Goal: Task Accomplishment & Management: Use online tool/utility

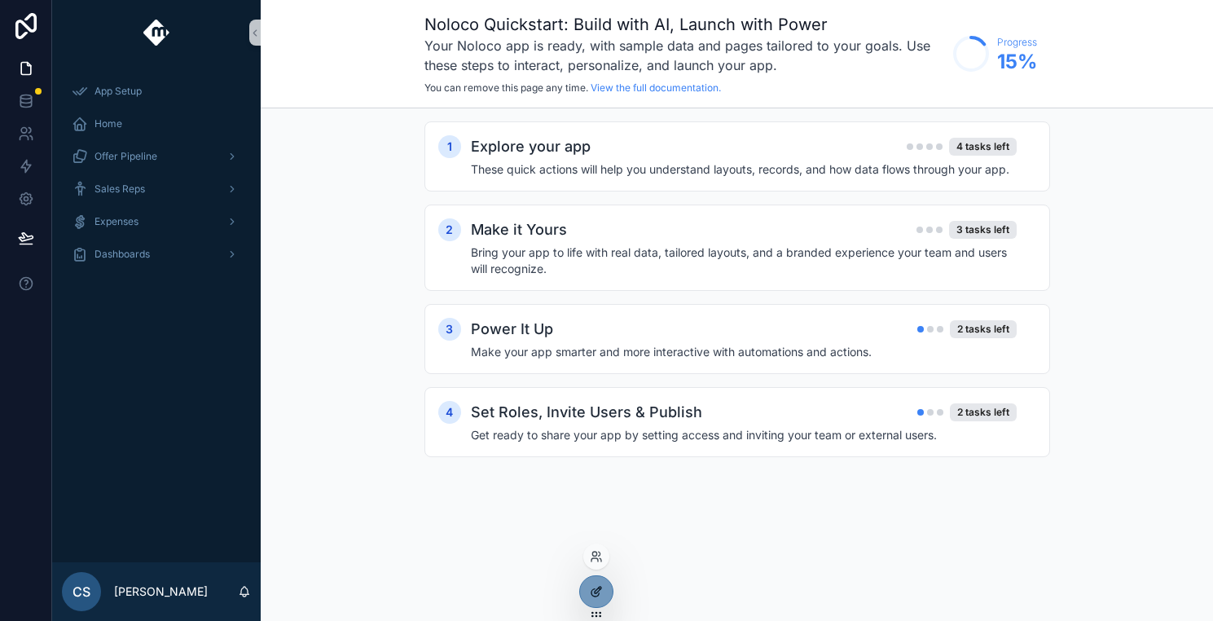
click at [603, 586] on div at bounding box center [596, 591] width 33 height 31
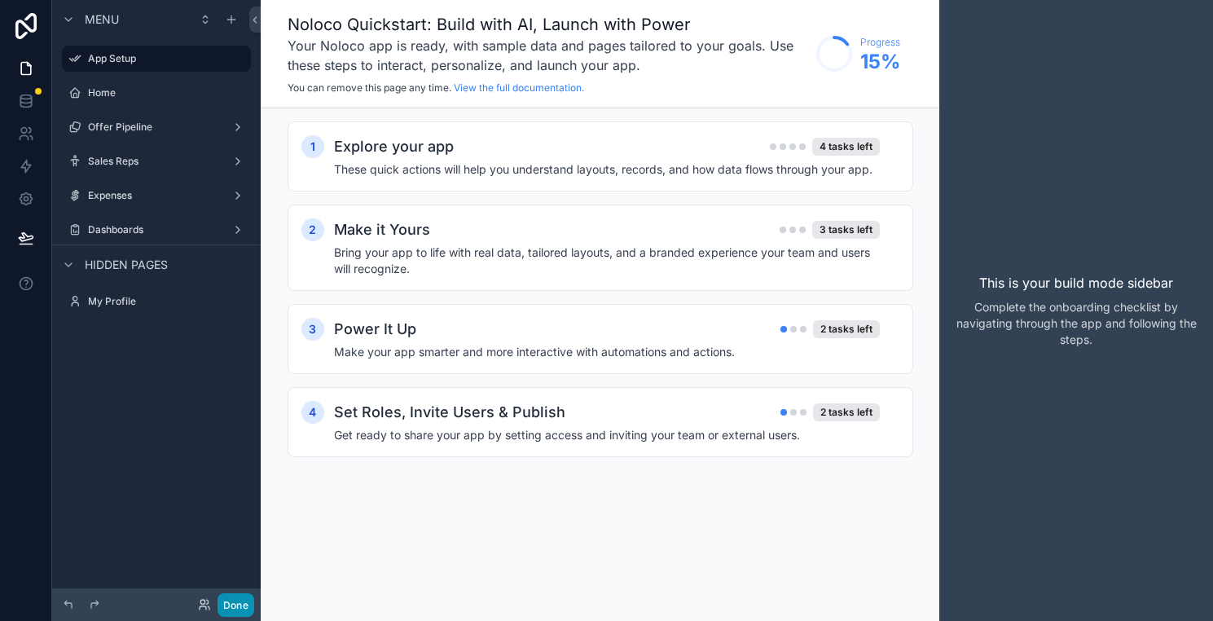
click at [249, 596] on button "Done" at bounding box center [235, 605] width 37 height 24
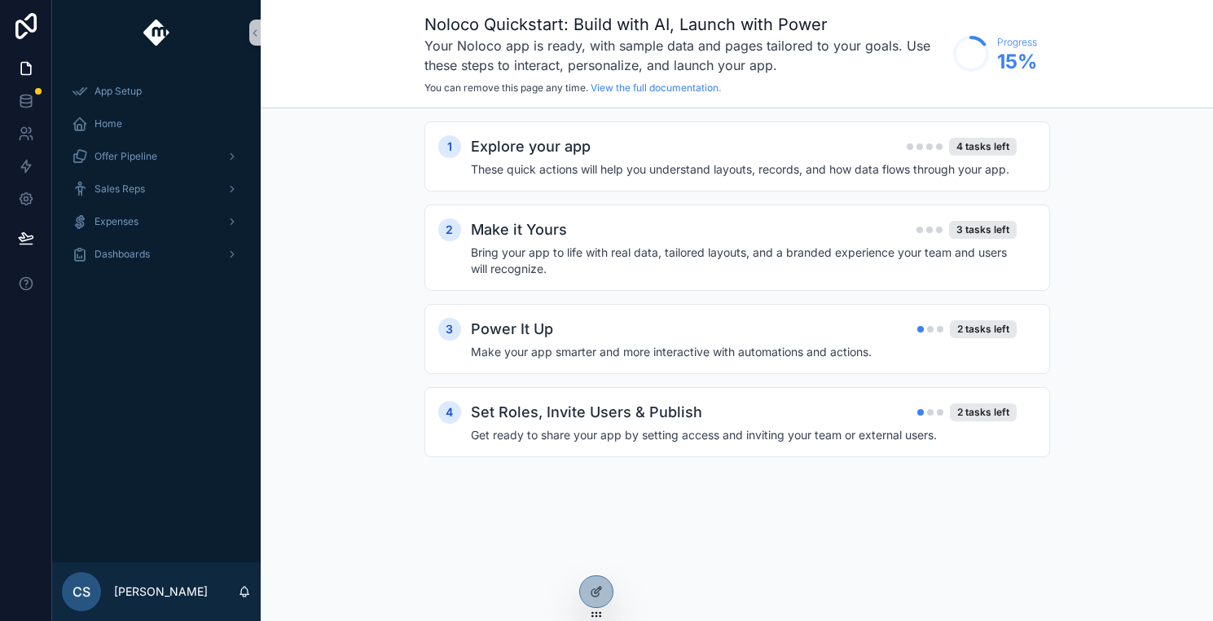
click at [617, 554] on div "Noloco Quickstart: Build with AI, Launch with Power Your Noloco app is ready, w…" at bounding box center [737, 310] width 952 height 621
click at [593, 555] on icon at bounding box center [596, 556] width 13 height 13
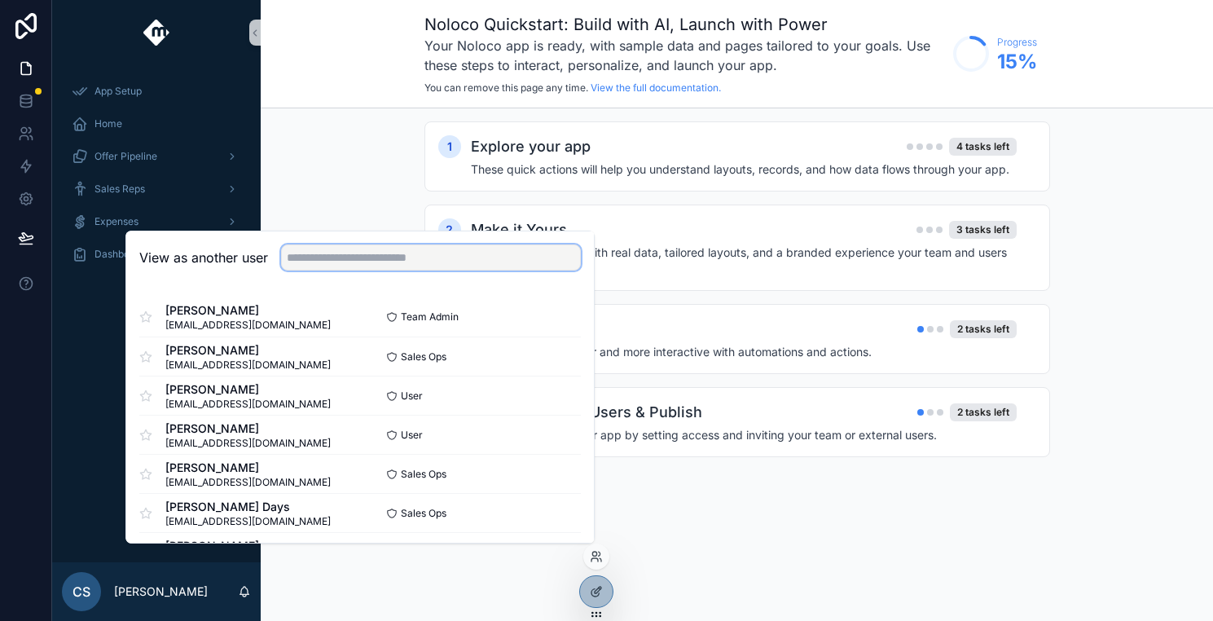
click at [372, 261] on input "text" at bounding box center [431, 257] width 300 height 26
type input "*"
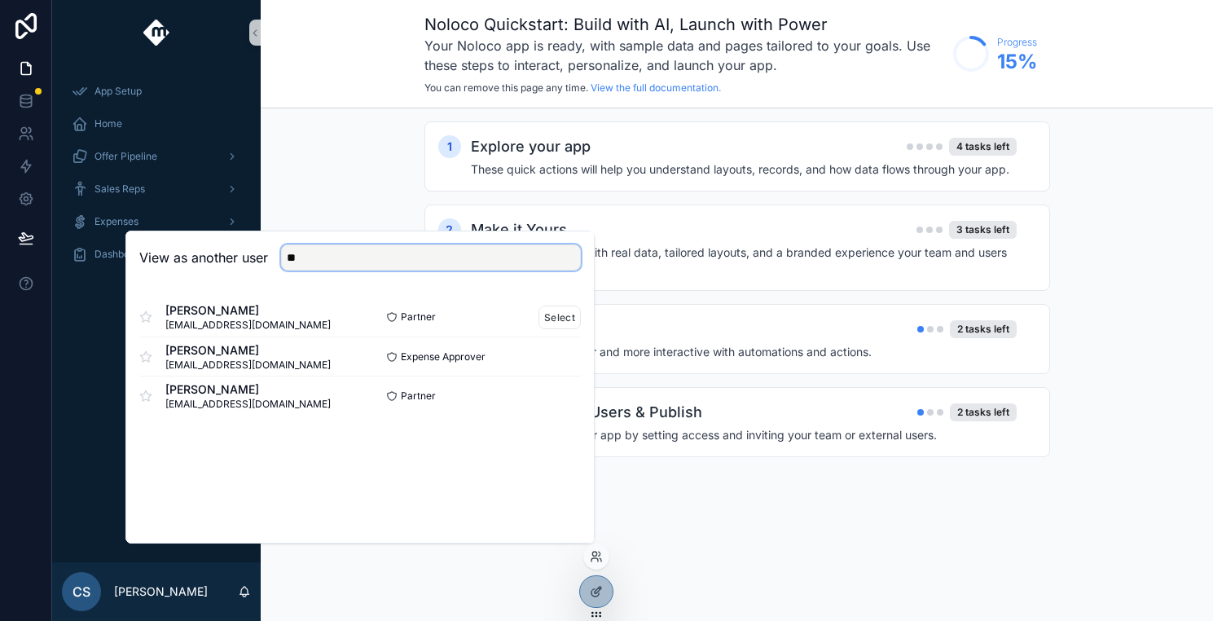
type input "**"
click at [342, 318] on div "Brittany Callahan bcallahan@moxiepestcontrol.com" at bounding box center [249, 316] width 221 height 29
click at [551, 321] on button "Select" at bounding box center [559, 317] width 42 height 24
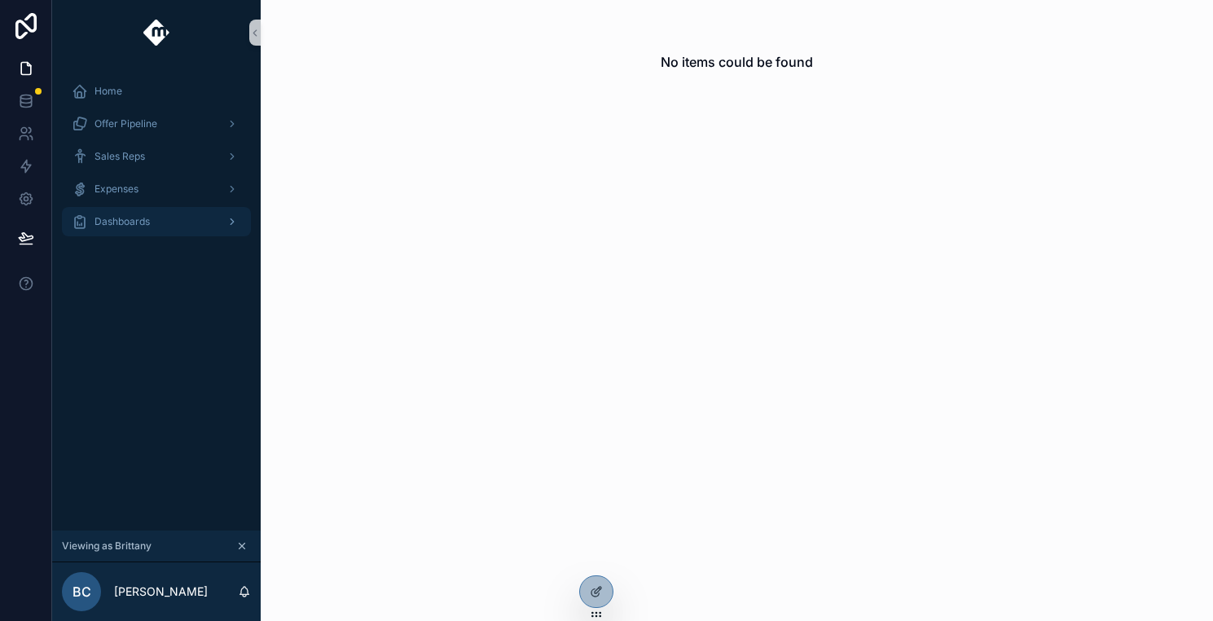
click at [226, 217] on div "scrollable content" at bounding box center [230, 221] width 21 height 26
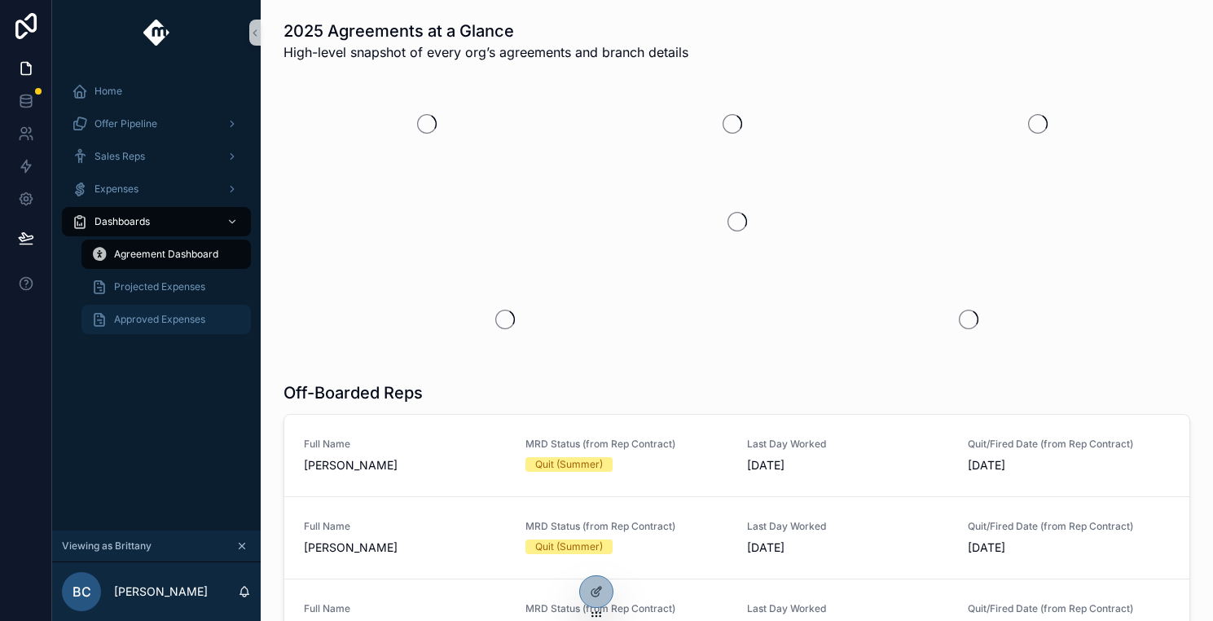
click at [203, 309] on div "Approved Expenses" at bounding box center [166, 319] width 150 height 26
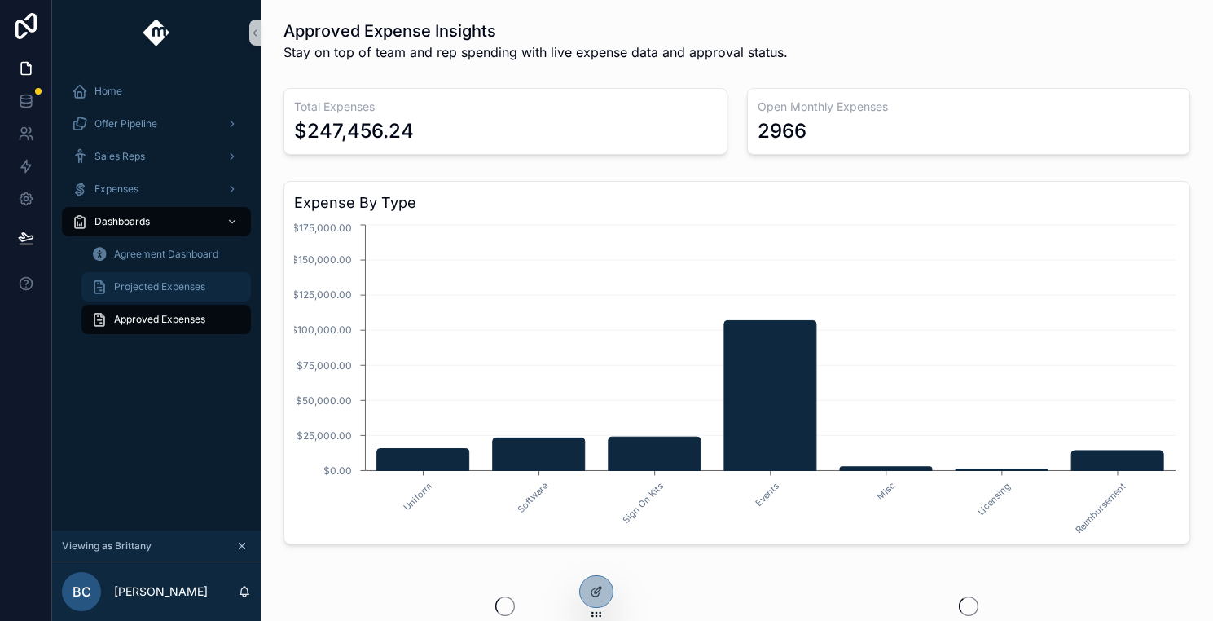
click at [200, 294] on div "Projected Expenses" at bounding box center [166, 287] width 150 height 26
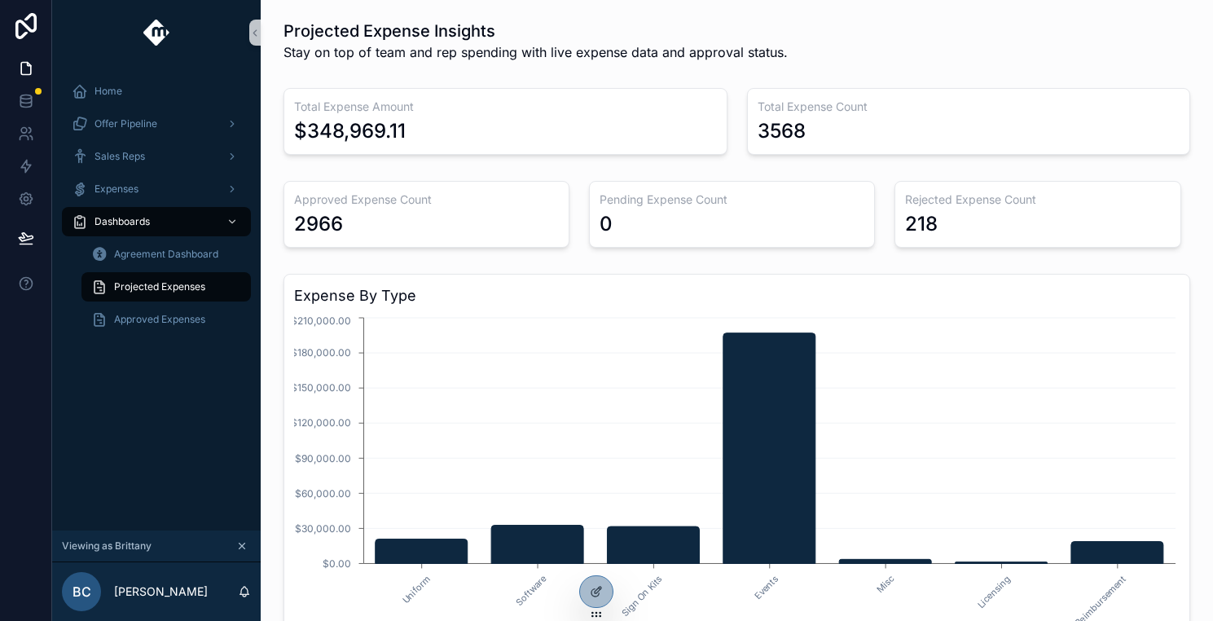
click at [542, 229] on div "2966" at bounding box center [426, 224] width 265 height 26
click at [542, 216] on div "2966" at bounding box center [426, 224] width 265 height 26
click at [212, 182] on div "Expenses" at bounding box center [156, 189] width 169 height 26
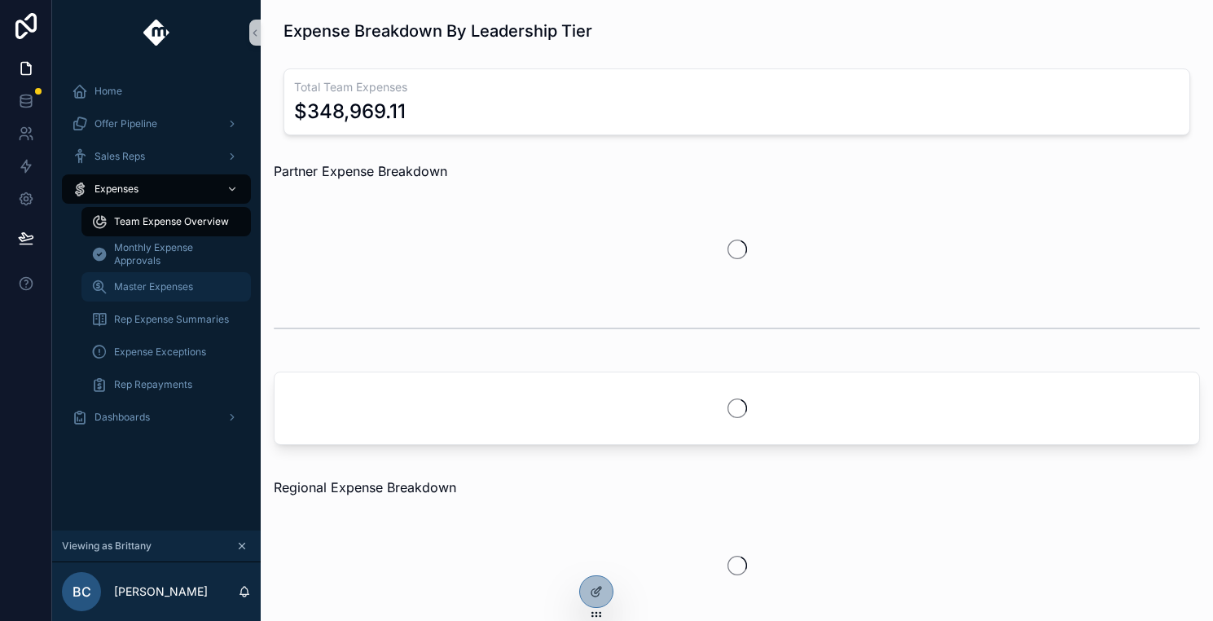
click at [169, 284] on span "Master Expenses" at bounding box center [153, 286] width 79 height 13
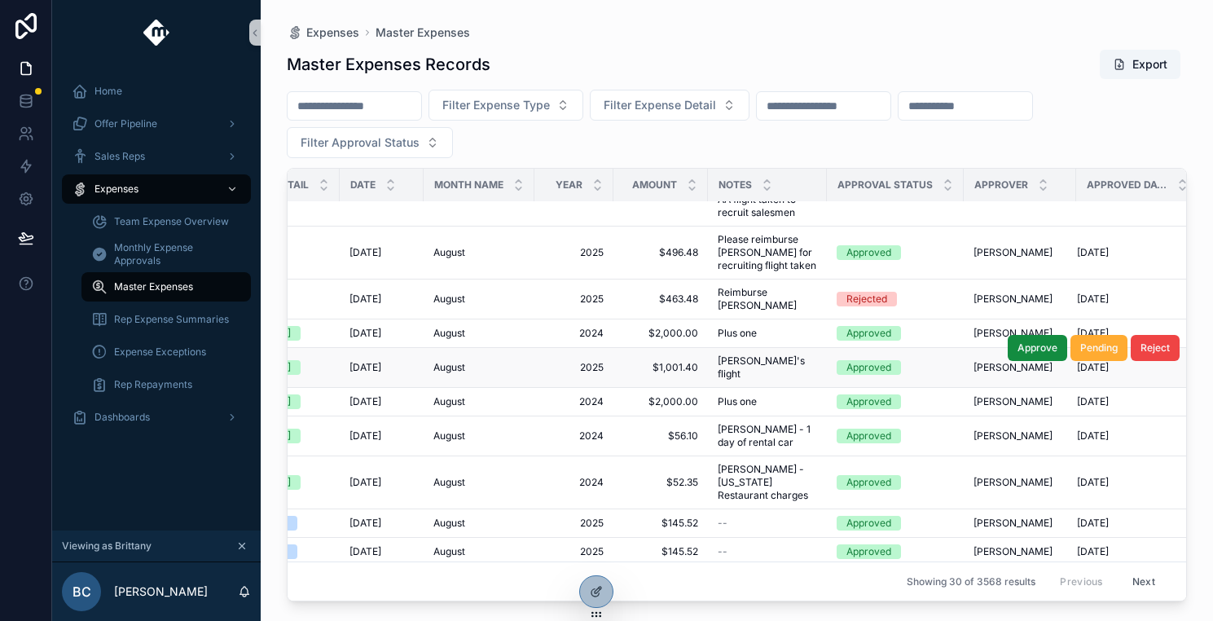
scroll to position [592, 361]
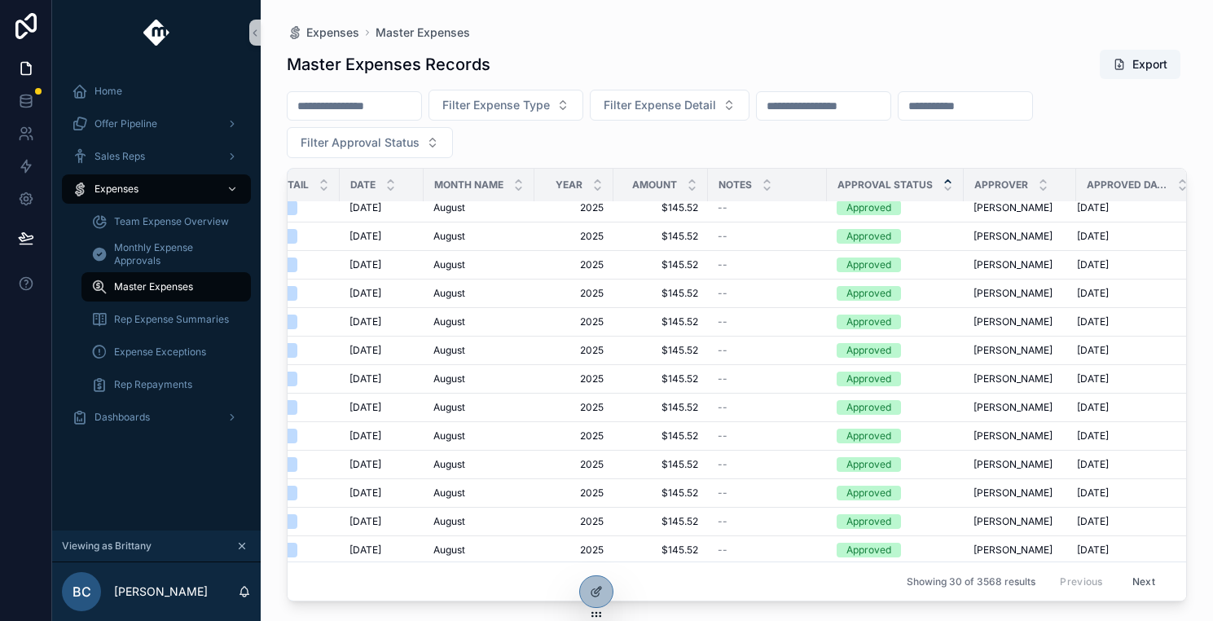
click at [942, 182] on icon "scrollable content" at bounding box center [947, 181] width 11 height 11
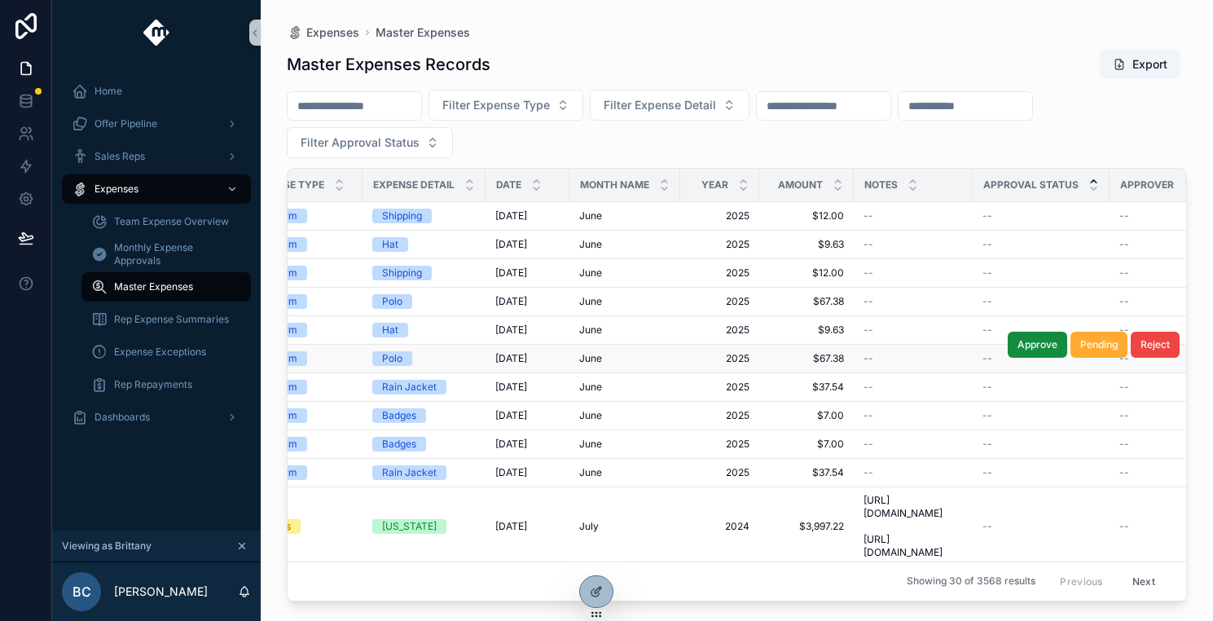
scroll to position [0, 116]
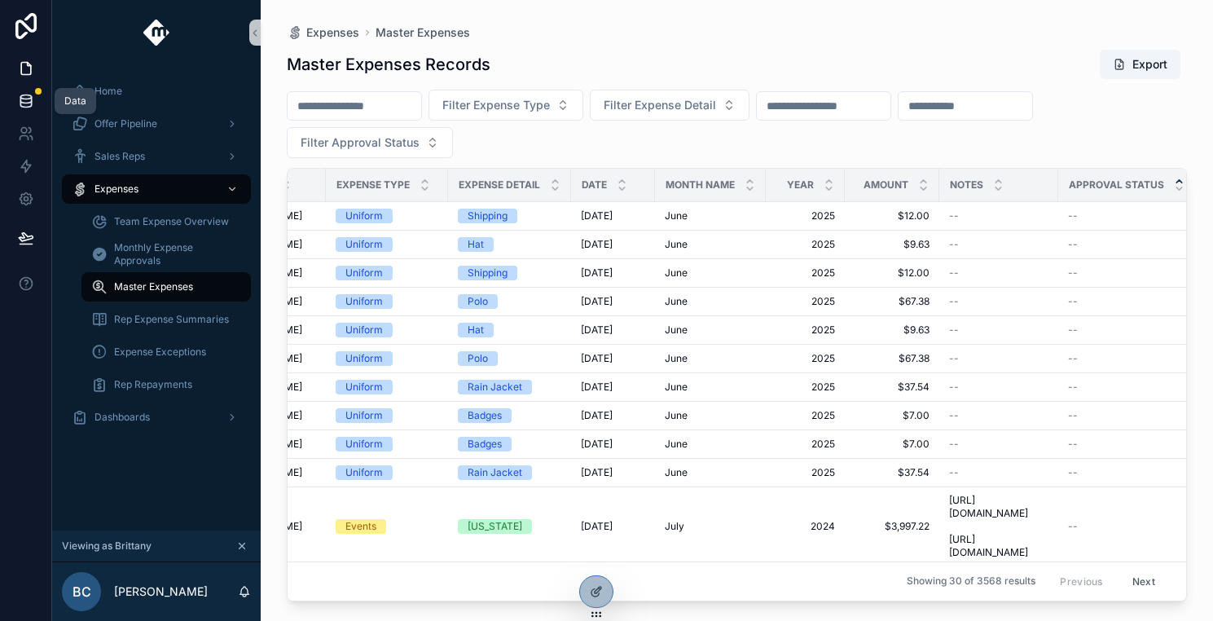
click at [27, 108] on icon at bounding box center [26, 101] width 16 height 16
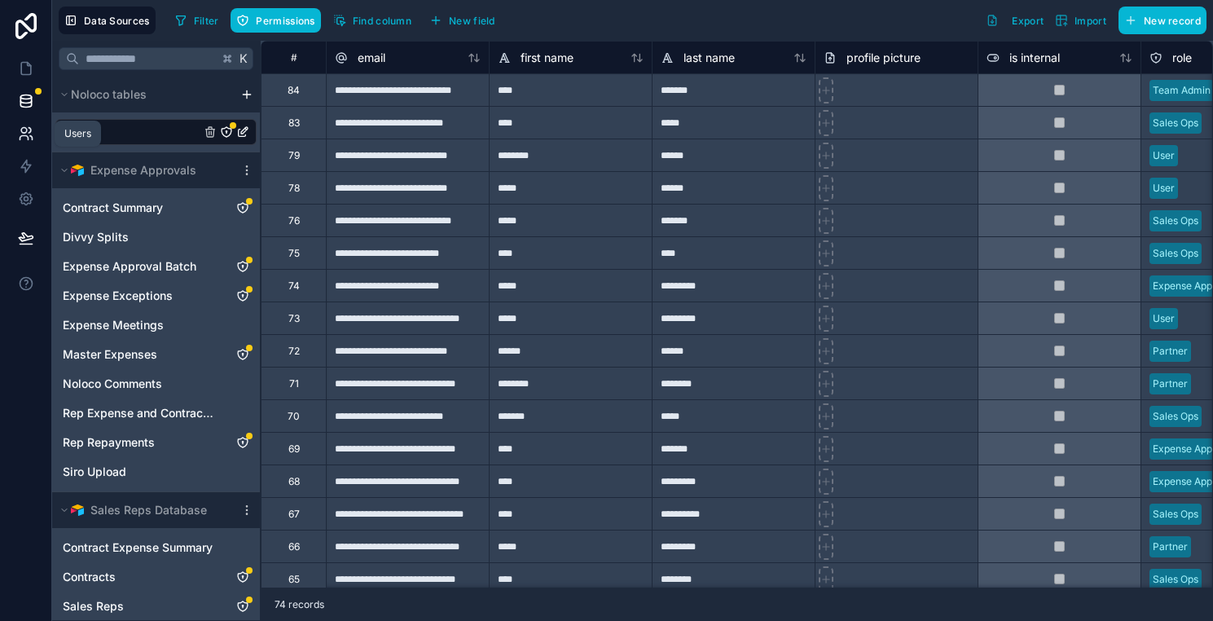
click at [29, 139] on icon at bounding box center [26, 133] width 16 height 16
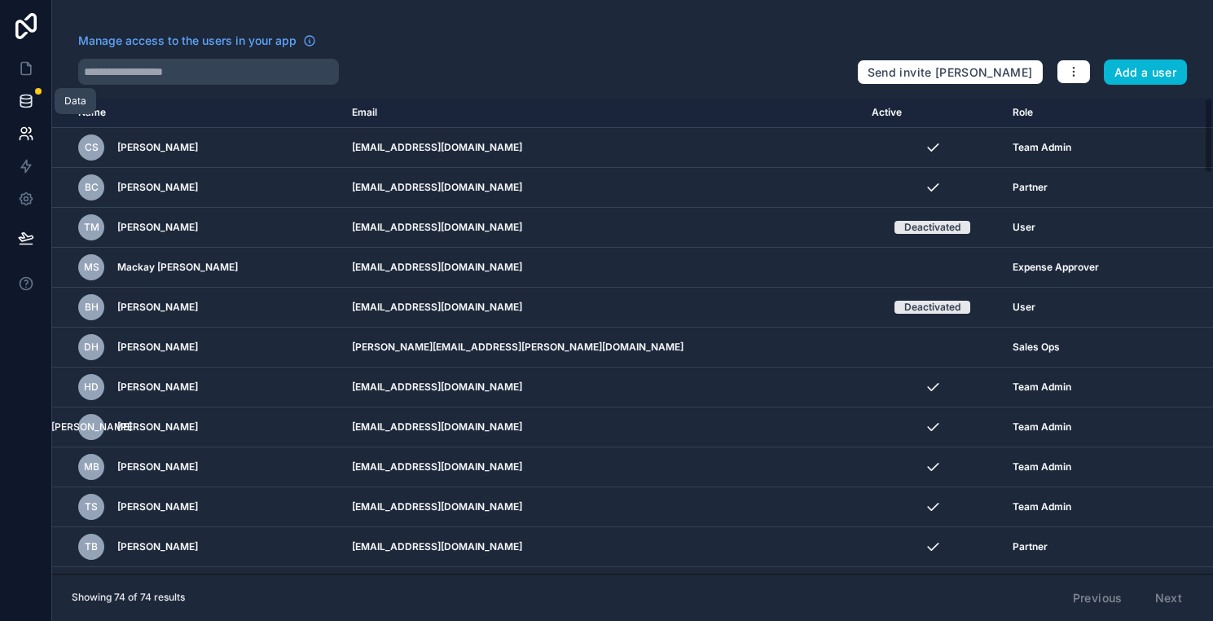
click at [27, 100] on icon at bounding box center [26, 101] width 16 height 16
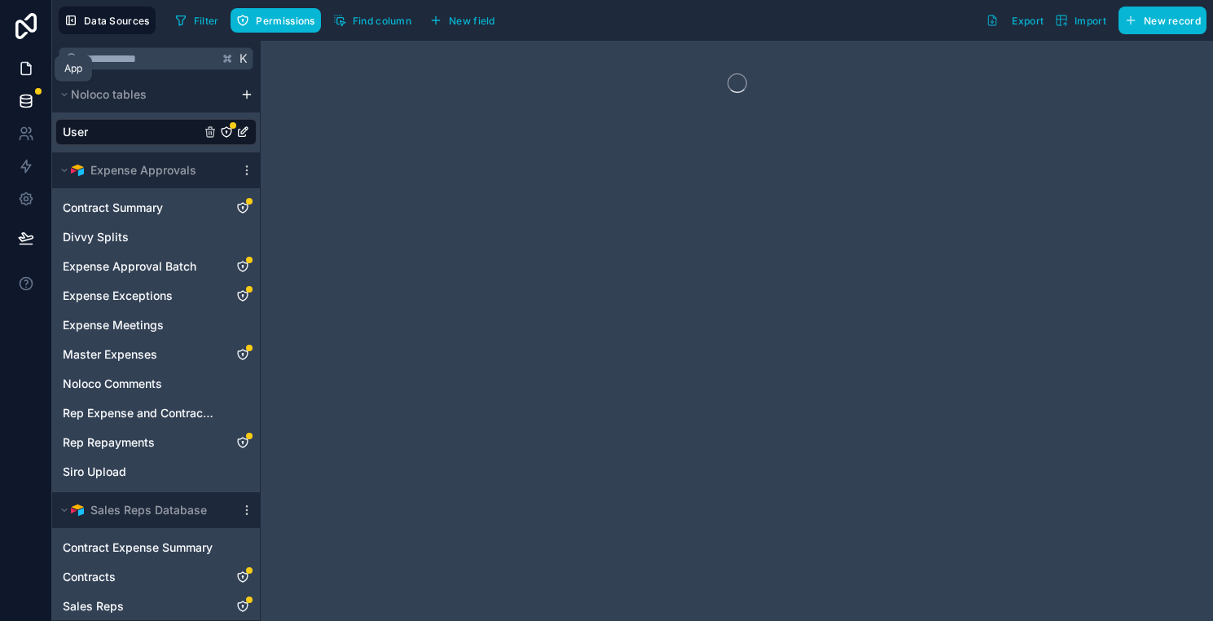
click at [31, 64] on icon at bounding box center [26, 68] width 16 height 16
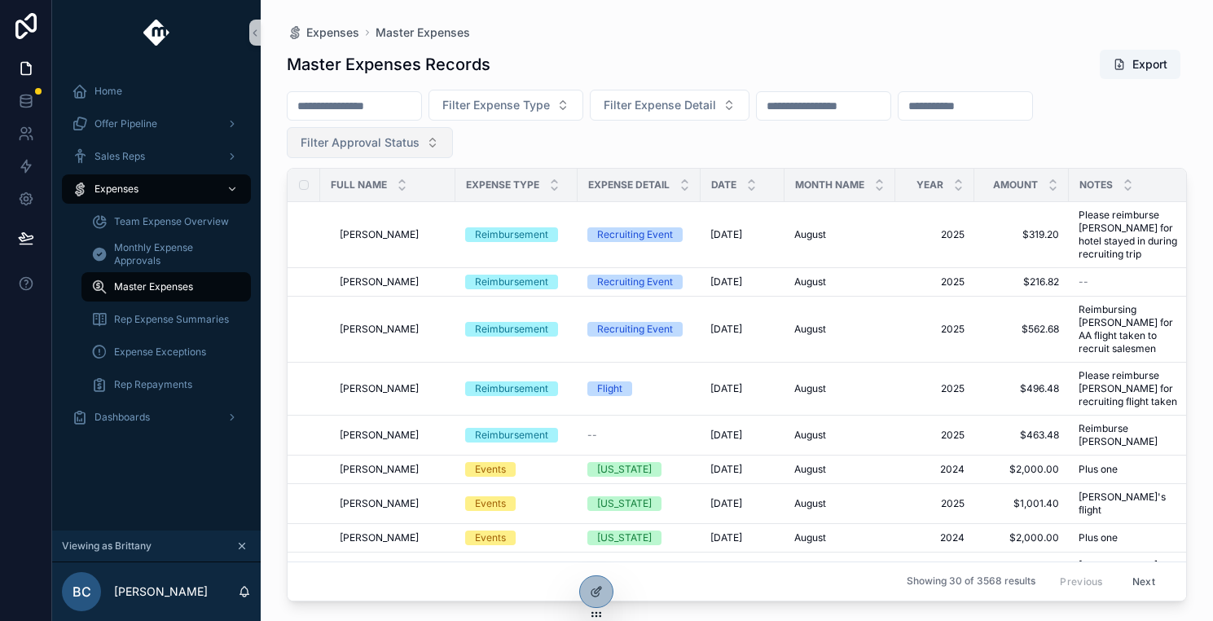
click at [382, 138] on span "Filter Approval Status" at bounding box center [360, 142] width 119 height 16
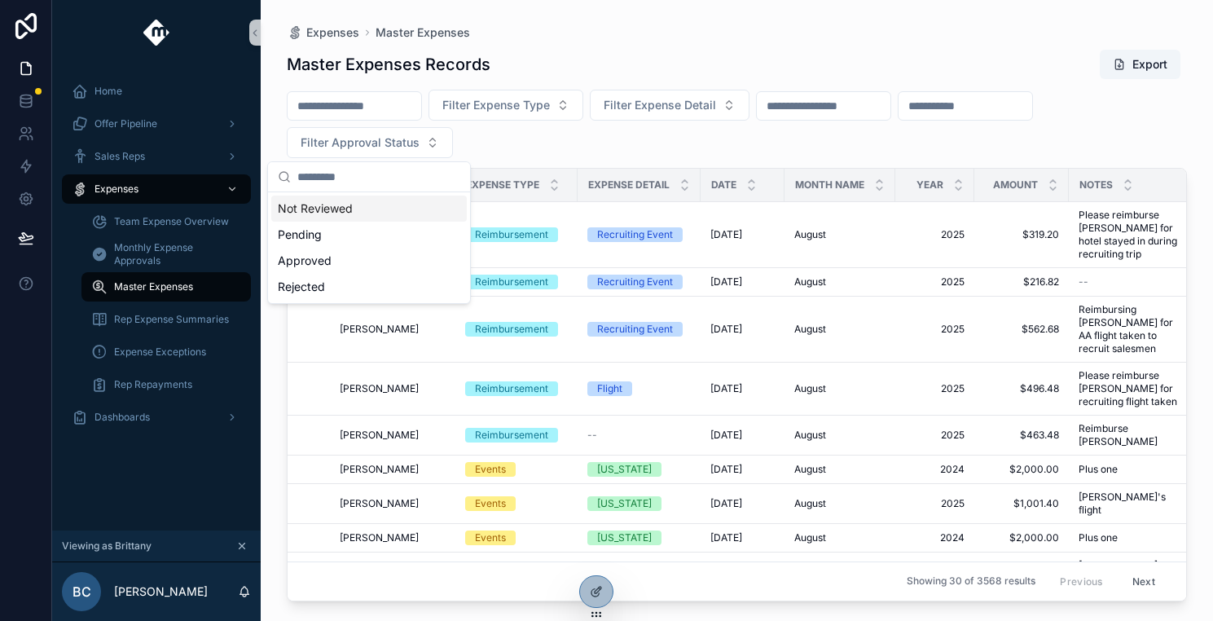
click at [373, 205] on div "Not Reviewed" at bounding box center [368, 208] width 195 height 26
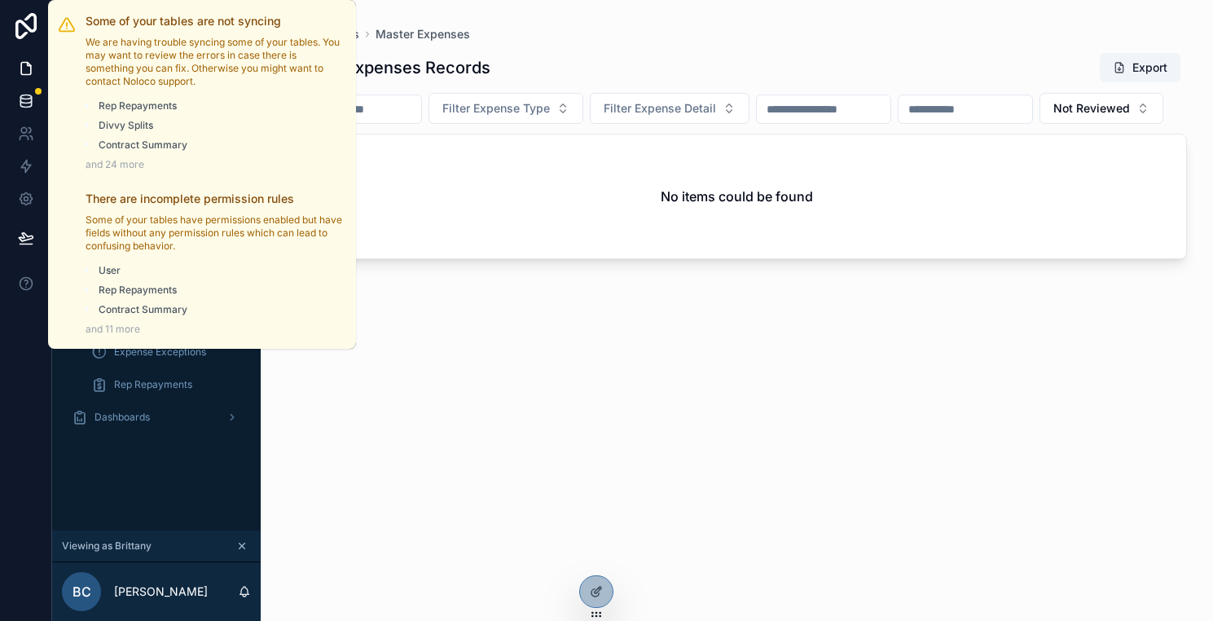
click at [39, 90] on div at bounding box center [38, 91] width 7 height 7
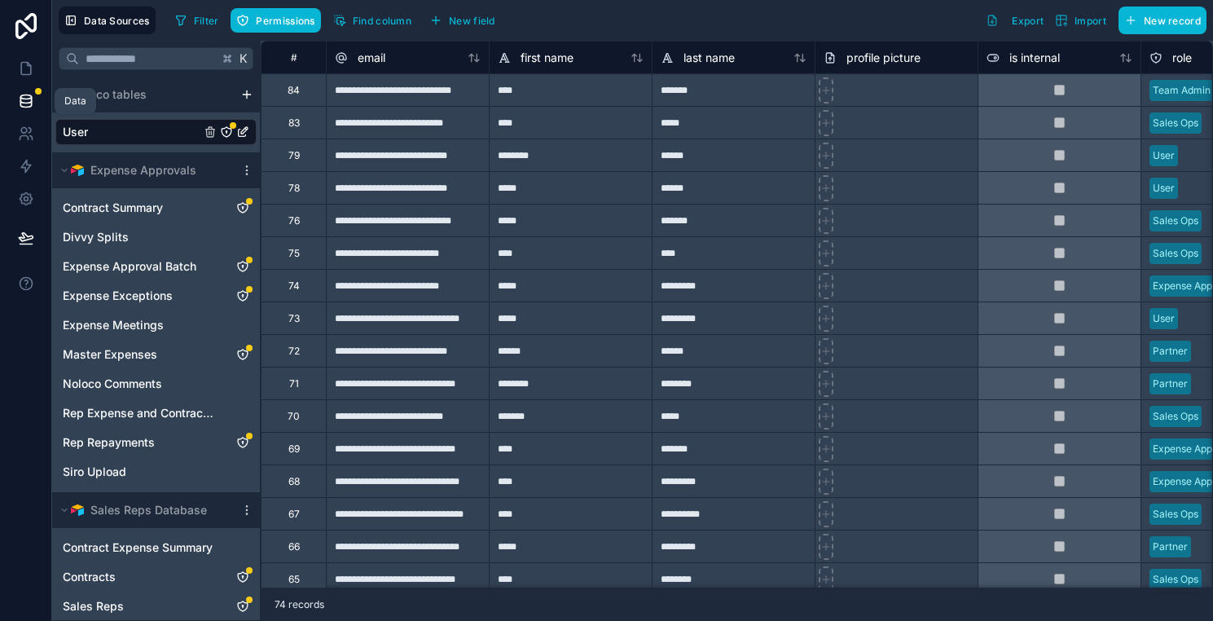
click at [21, 108] on icon at bounding box center [26, 101] width 16 height 16
click at [245, 205] on icon "Contract Summary" at bounding box center [242, 207] width 13 height 13
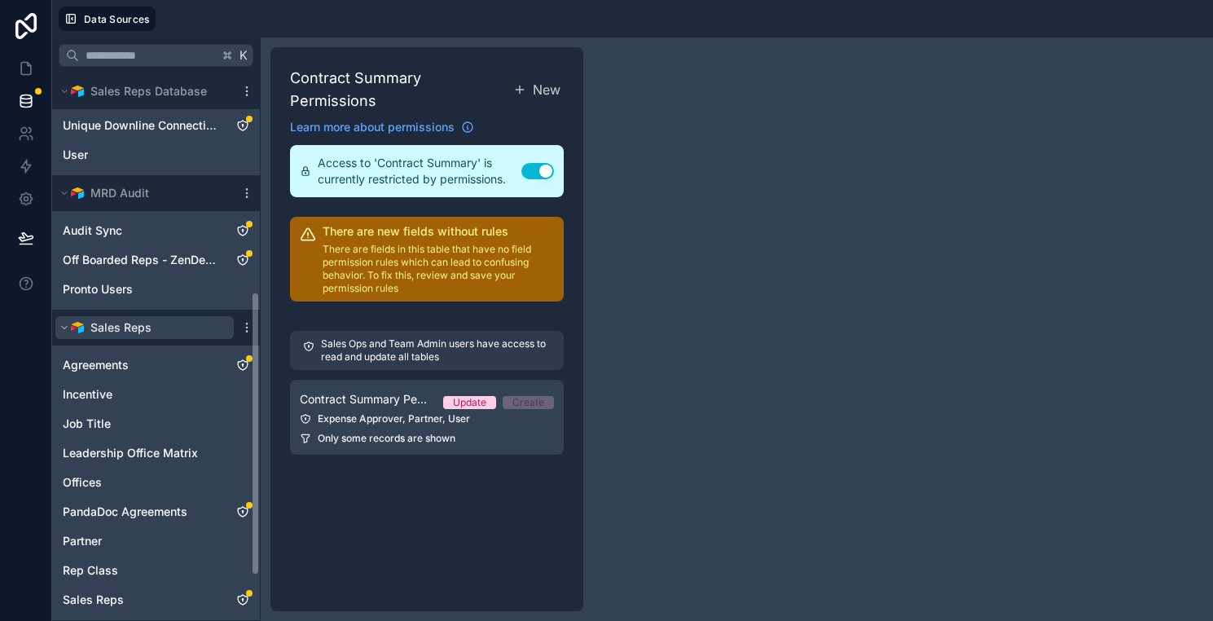
scroll to position [115, 0]
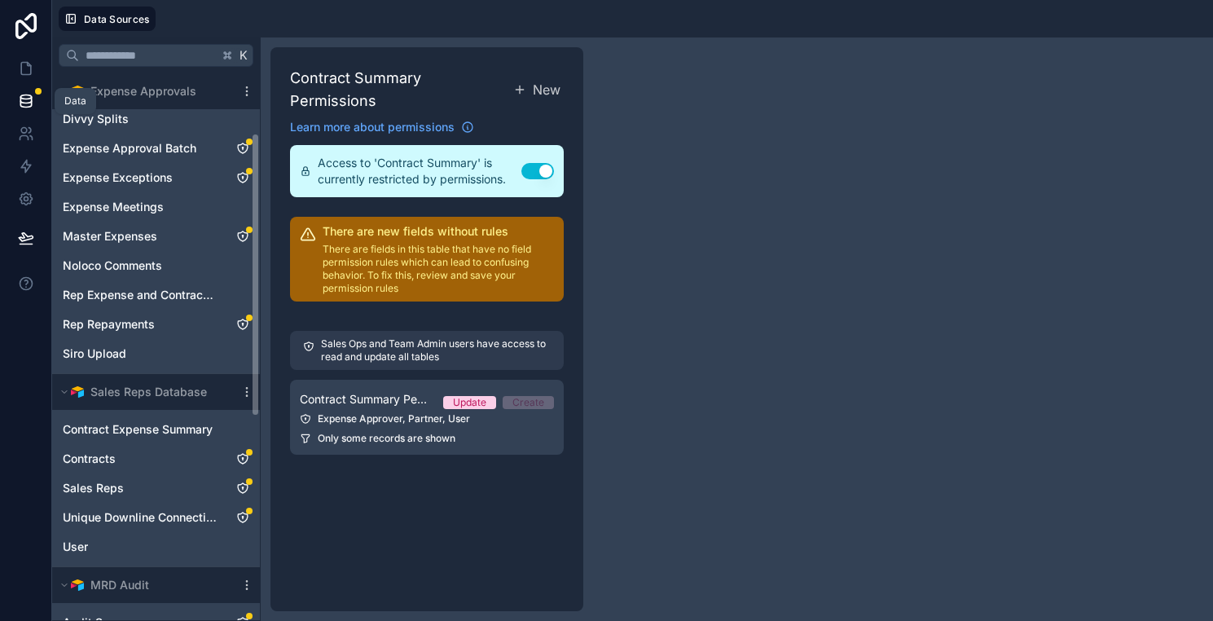
click at [34, 99] on link at bounding box center [25, 101] width 51 height 33
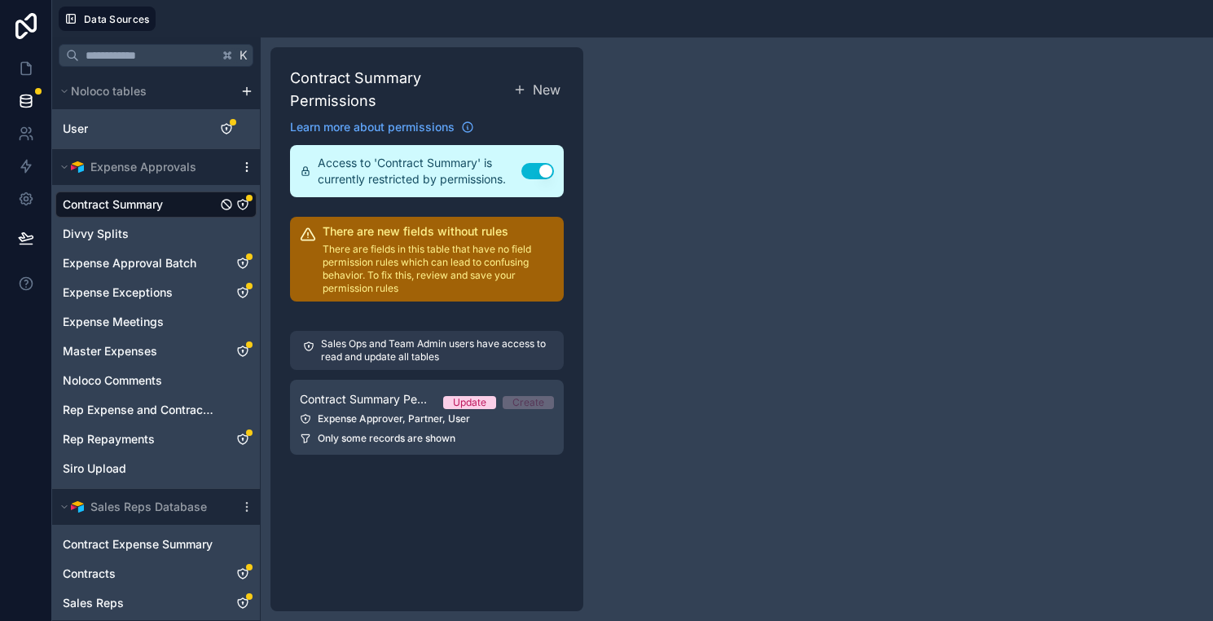
click at [248, 169] on icon "scrollable content" at bounding box center [246, 166] width 13 height 13
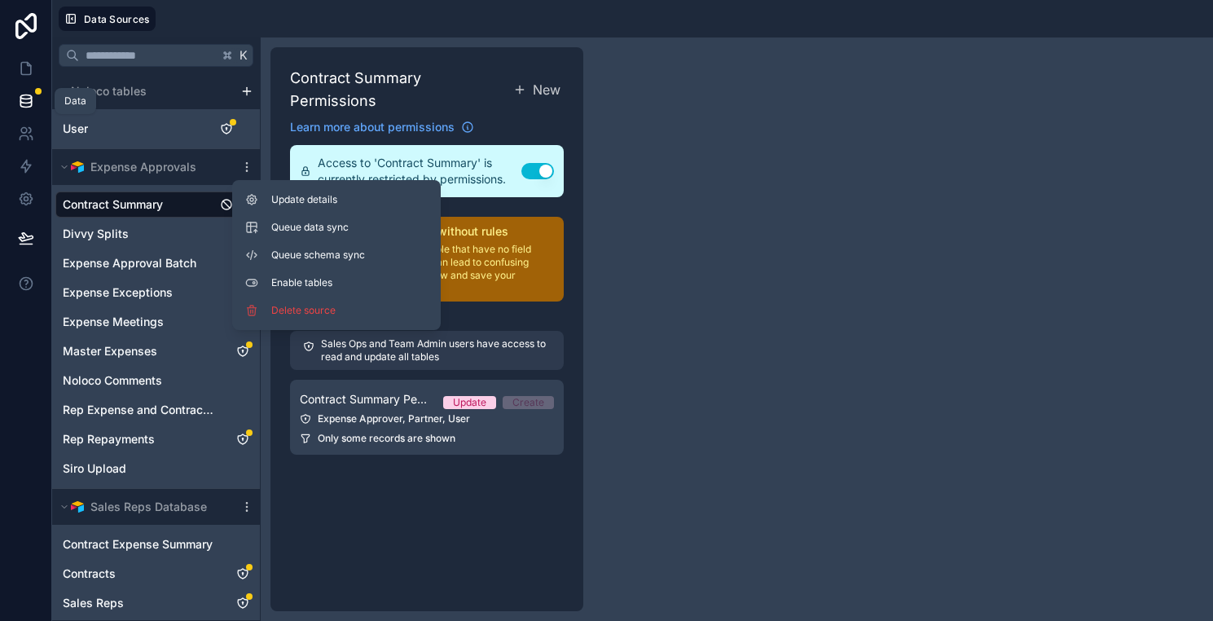
click at [29, 93] on icon at bounding box center [26, 101] width 16 height 16
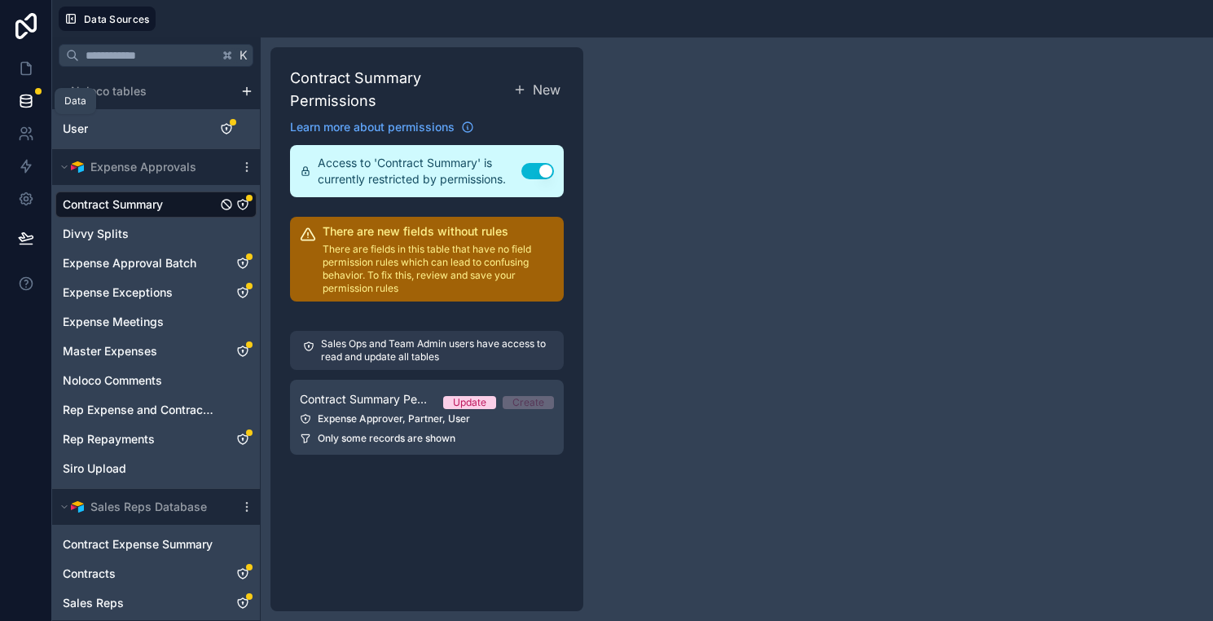
click at [25, 100] on icon at bounding box center [26, 101] width 16 height 16
click at [23, 70] on icon at bounding box center [26, 68] width 16 height 16
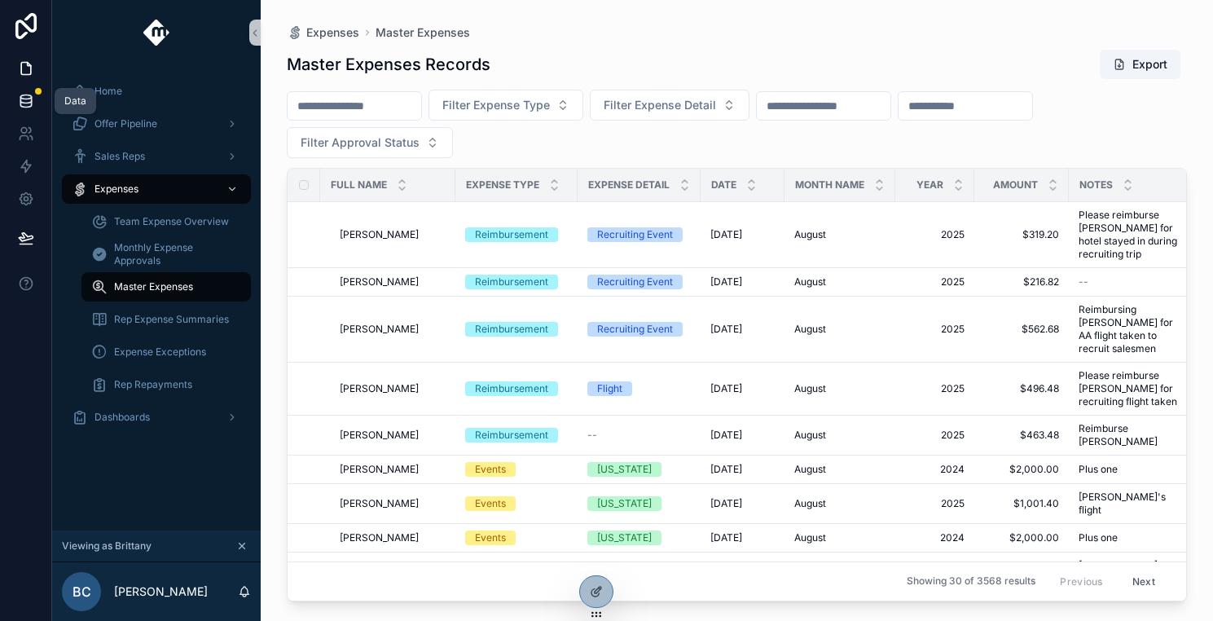
click at [31, 93] on icon at bounding box center [26, 101] width 16 height 16
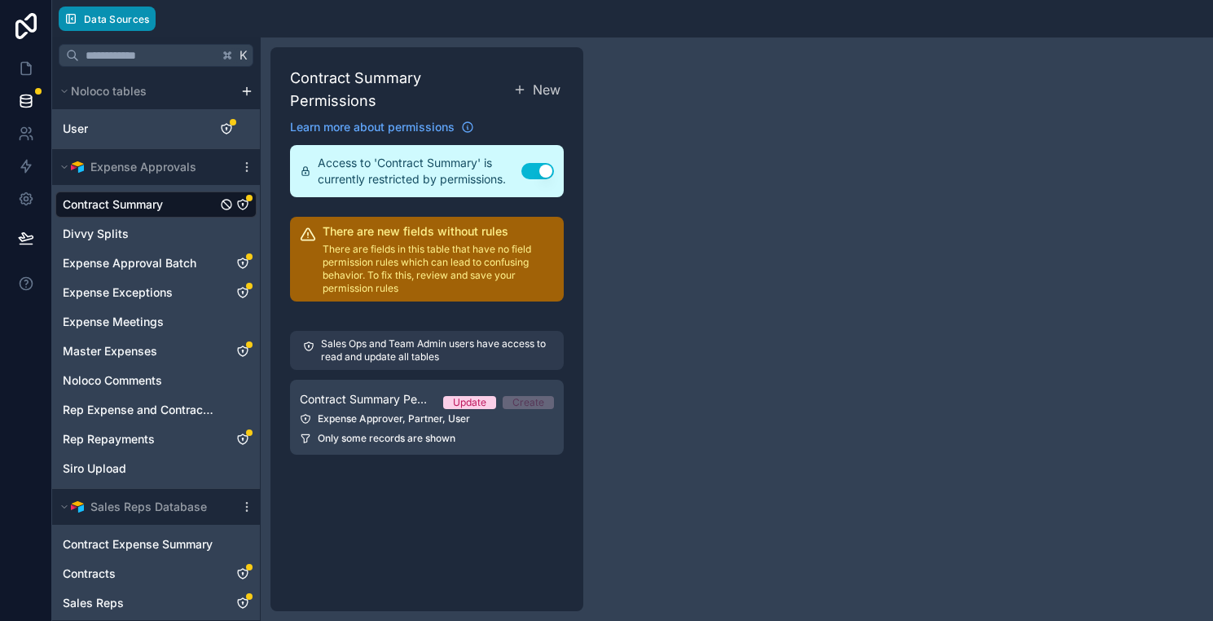
click at [99, 9] on button "Data Sources" at bounding box center [107, 19] width 97 height 24
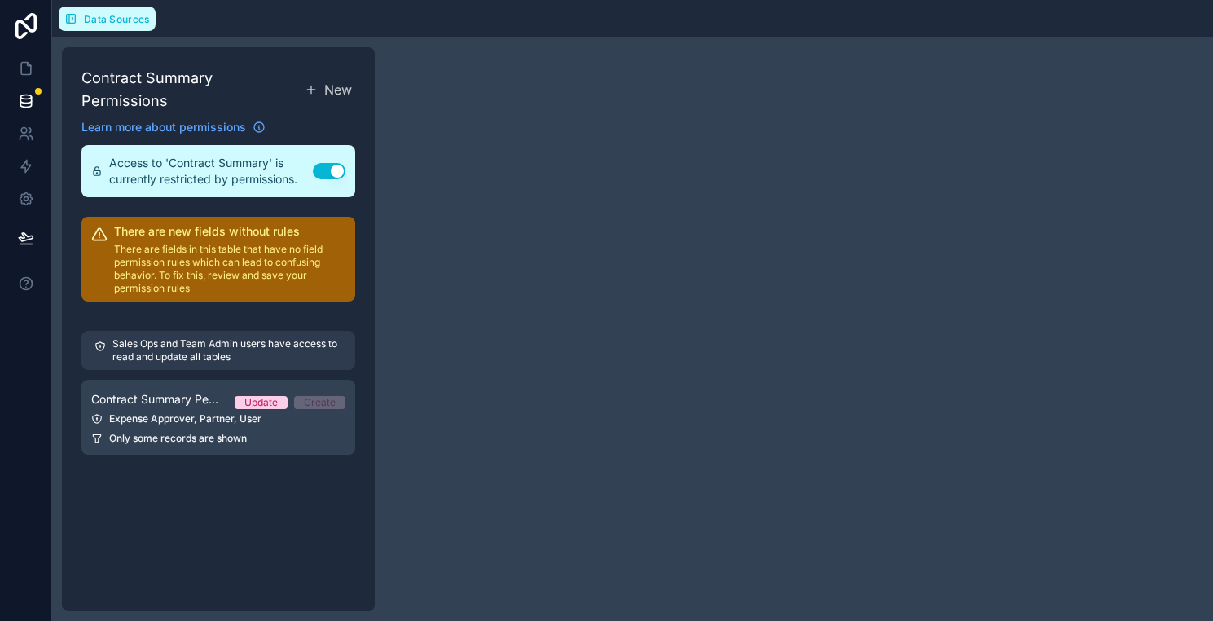
click at [98, 10] on button "Data Sources" at bounding box center [107, 19] width 97 height 24
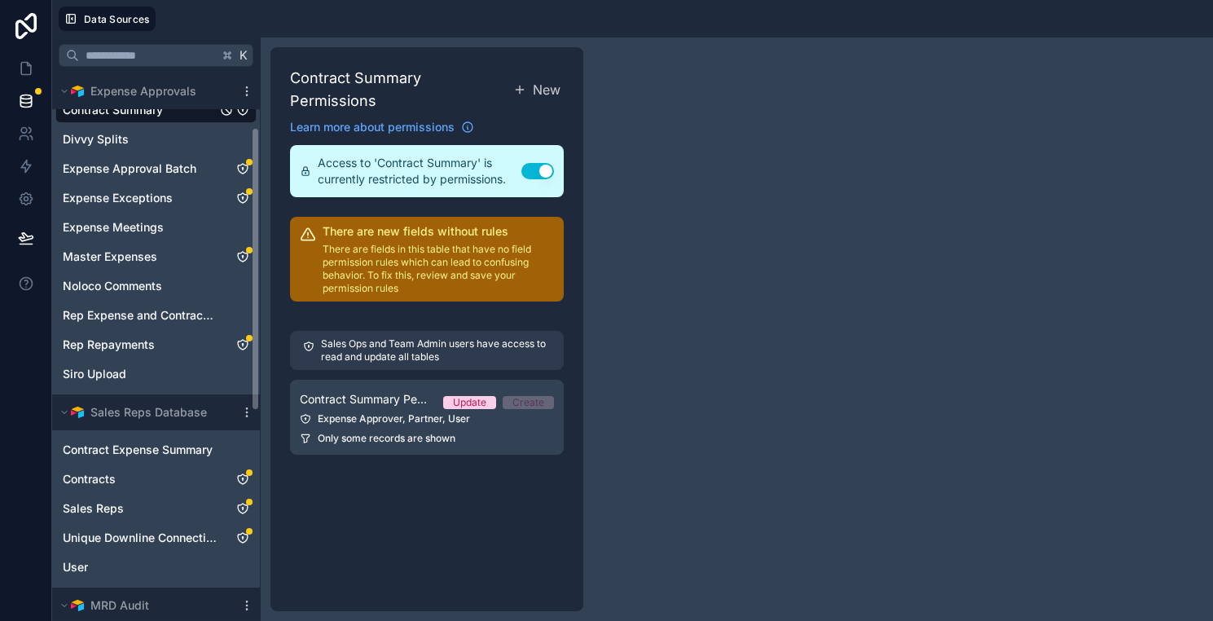
scroll to position [94, 0]
click at [185, 351] on link "Rep Repayments" at bounding box center [140, 345] width 154 height 16
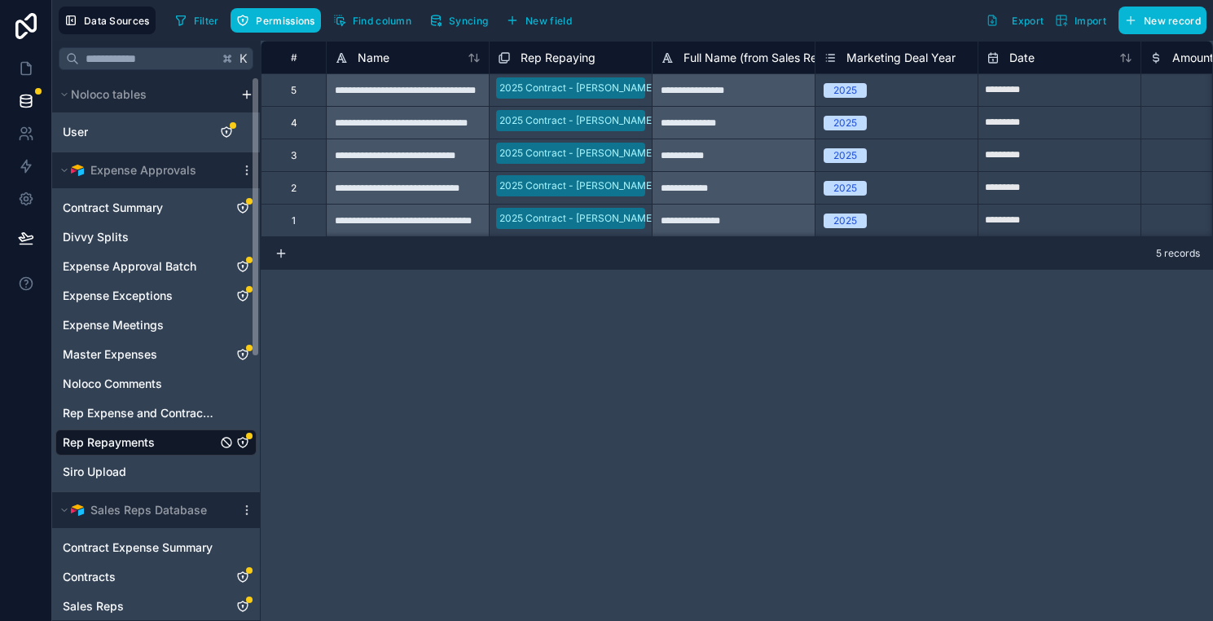
click at [244, 437] on icon "Rep Repayments" at bounding box center [242, 442] width 13 height 13
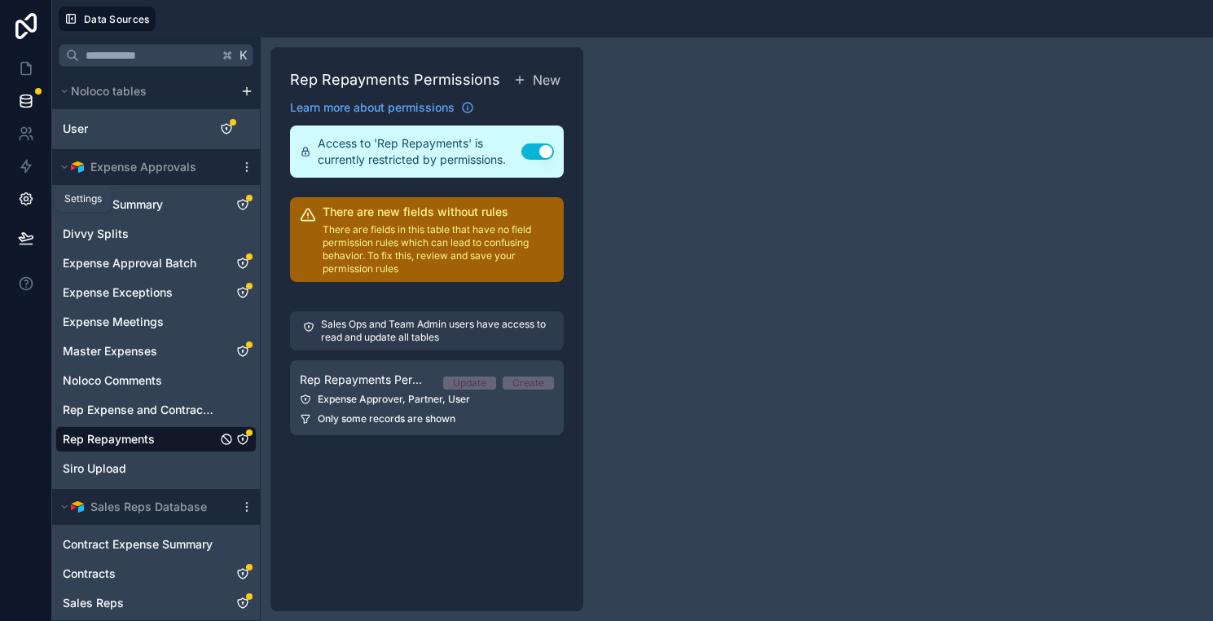
click at [42, 191] on link at bounding box center [25, 198] width 51 height 33
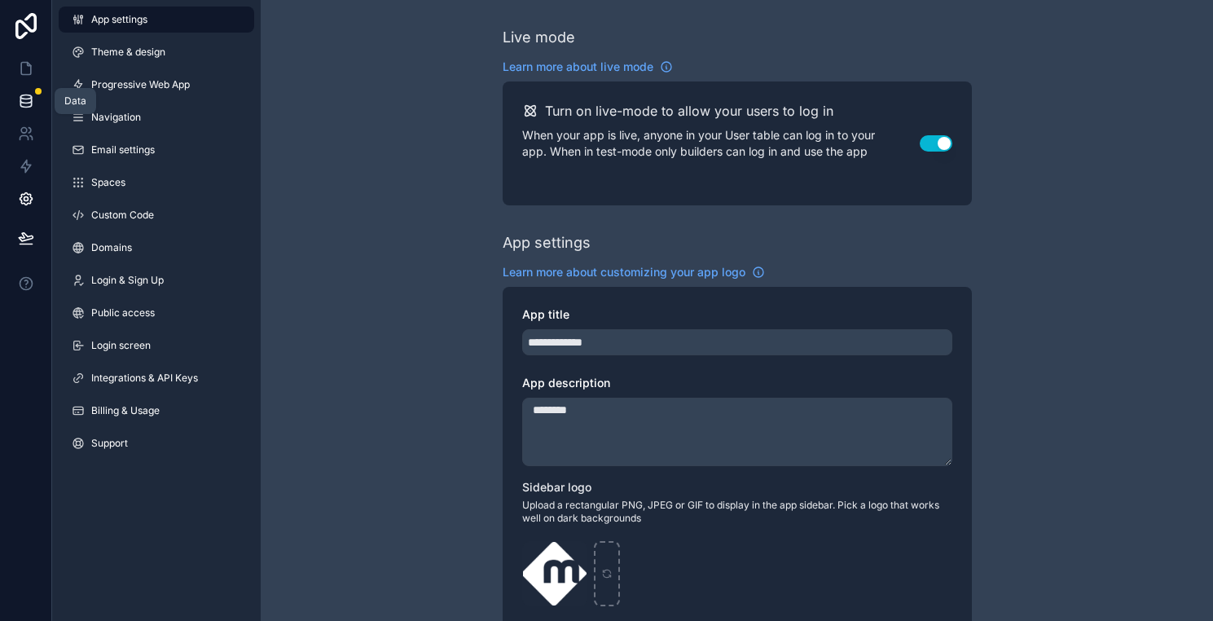
click at [27, 99] on icon at bounding box center [26, 101] width 16 height 16
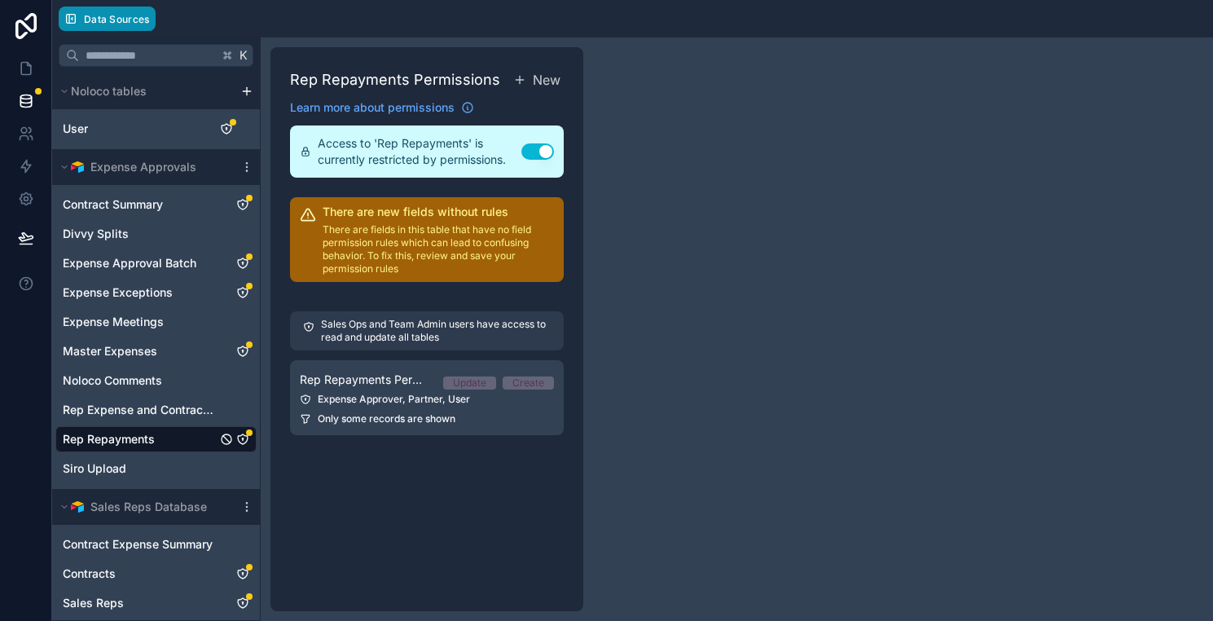
click at [134, 15] on span "Data Sources" at bounding box center [117, 19] width 66 height 12
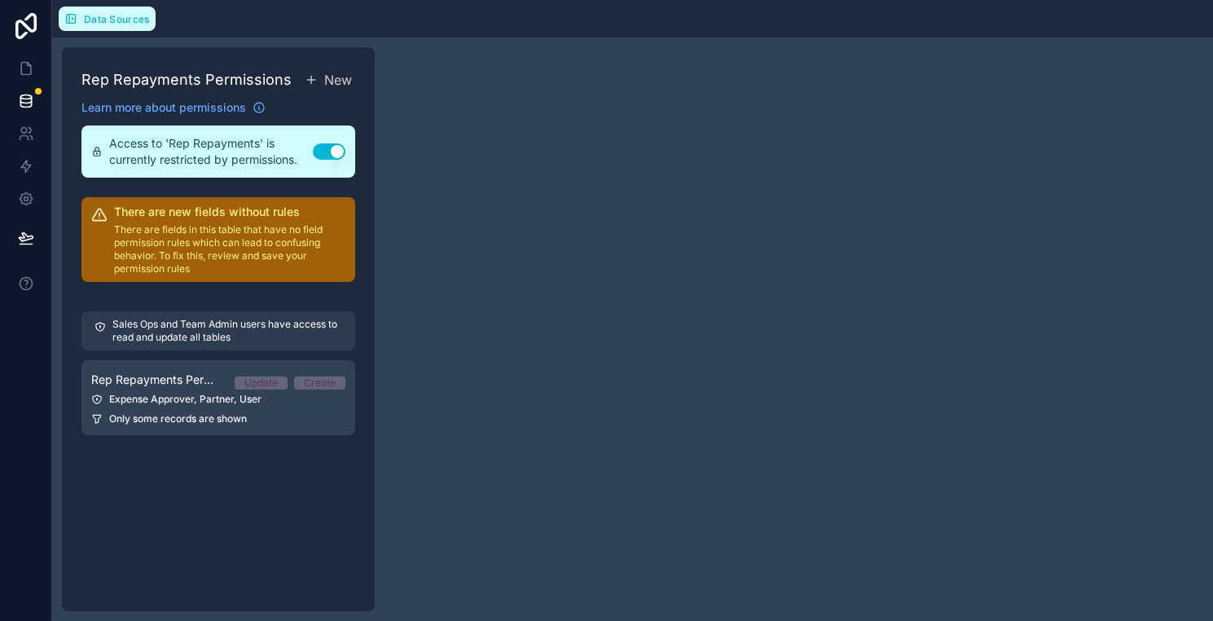
click at [144, 14] on span "Data Sources" at bounding box center [117, 19] width 66 height 12
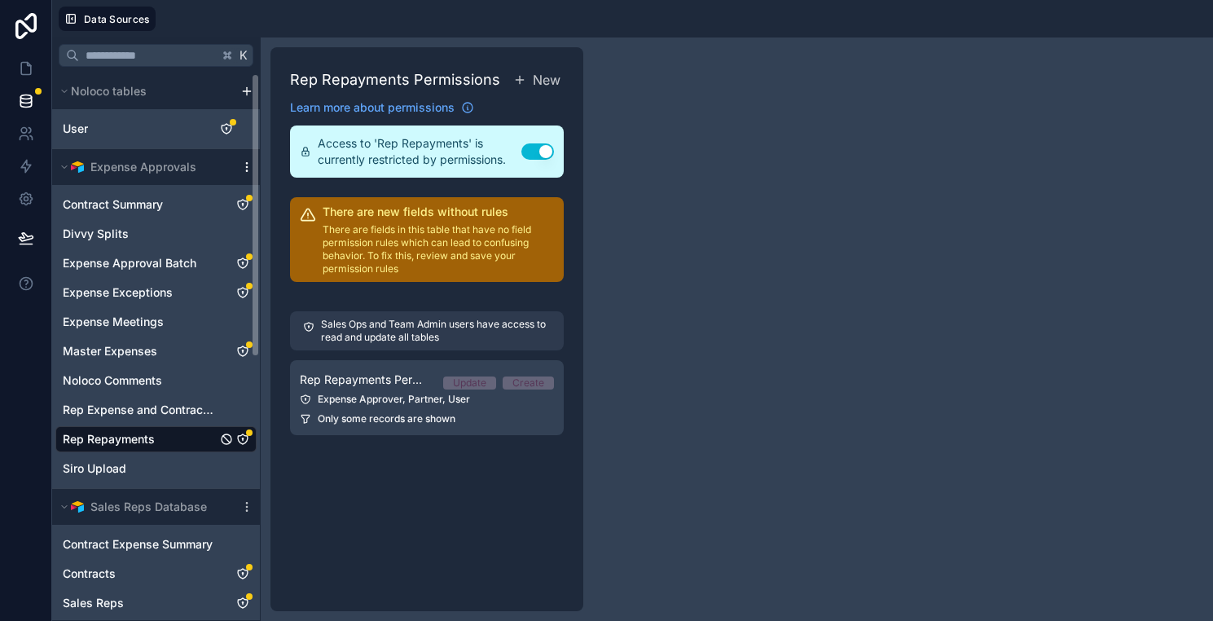
click at [241, 171] on icon "scrollable content" at bounding box center [246, 166] width 13 height 13
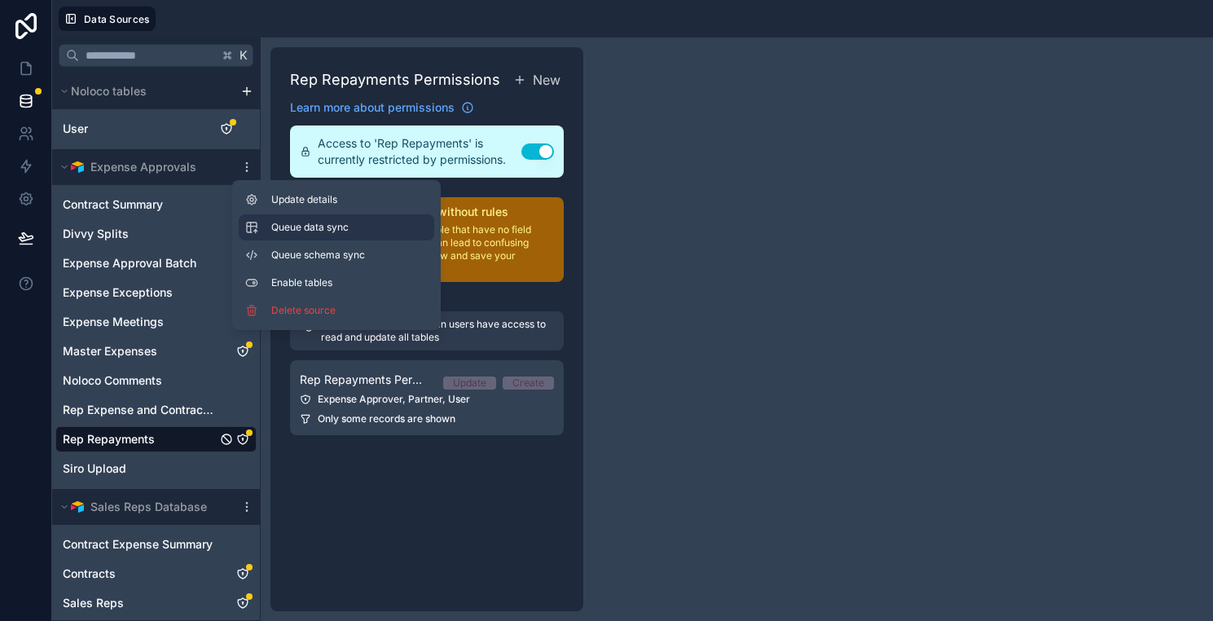
click at [309, 231] on span "Queue data sync" at bounding box center [329, 227] width 117 height 13
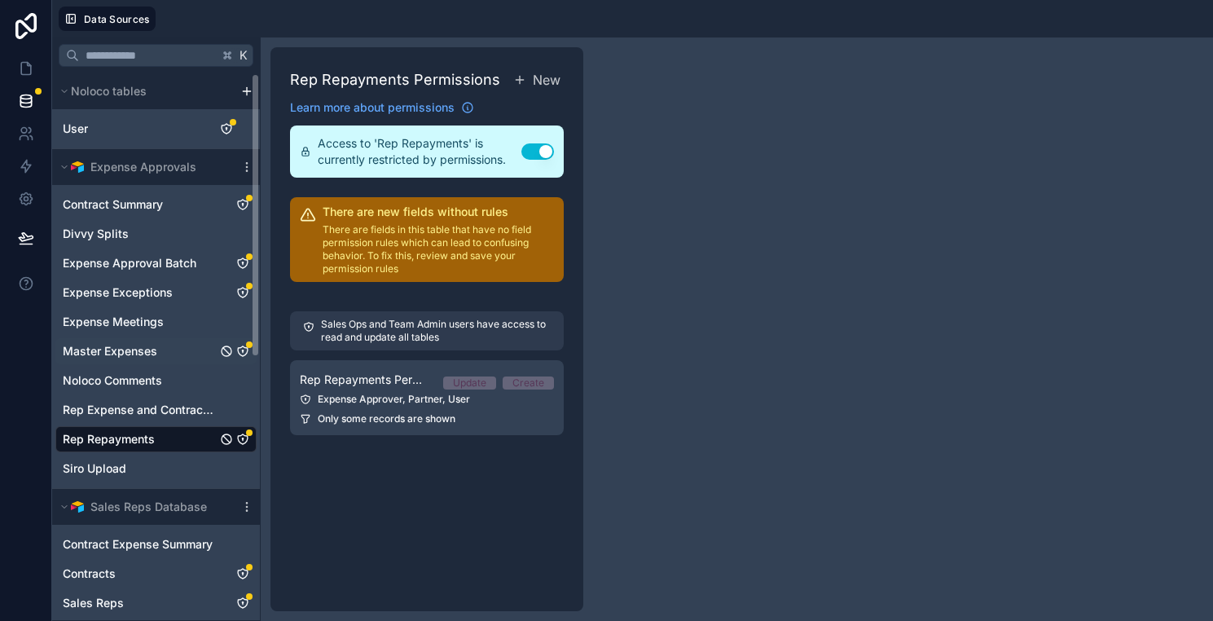
click at [165, 350] on link "Master Expenses" at bounding box center [140, 351] width 154 height 16
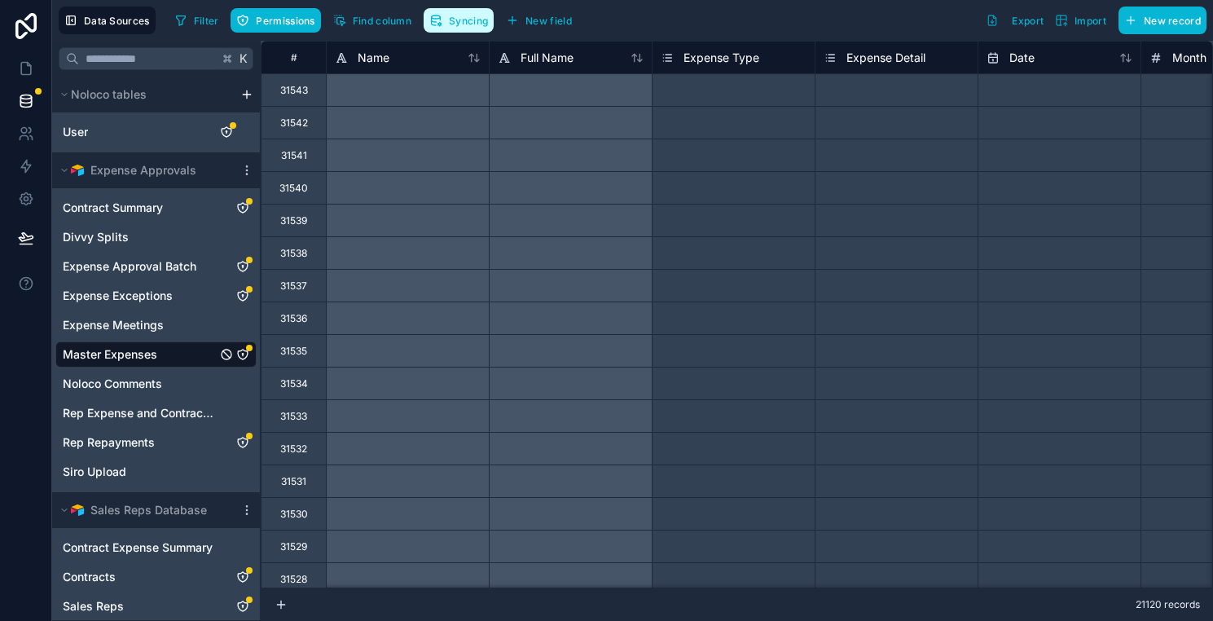
click at [450, 11] on button "Syncing" at bounding box center [458, 20] width 70 height 24
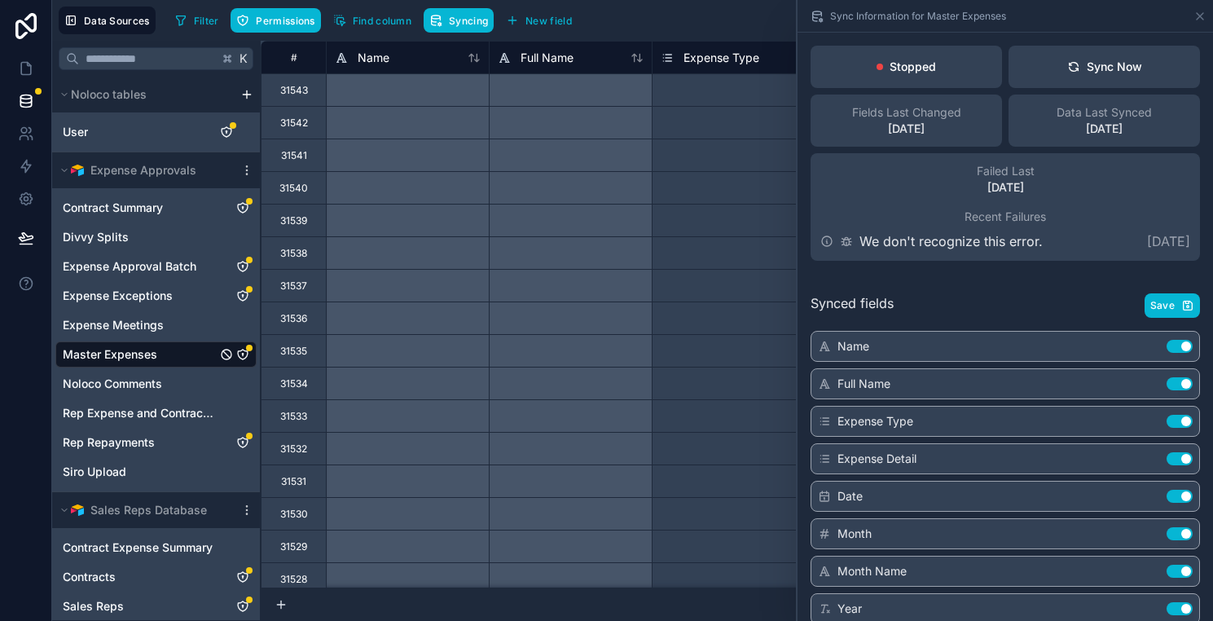
click at [1018, 218] on span "Recent Failures" at bounding box center [1004, 216] width 81 height 16
click at [1001, 179] on p "[DATE]" at bounding box center [1005, 187] width 37 height 16
click at [1069, 68] on icon at bounding box center [1073, 70] width 9 height 4
click at [20, 201] on icon at bounding box center [26, 199] width 16 height 16
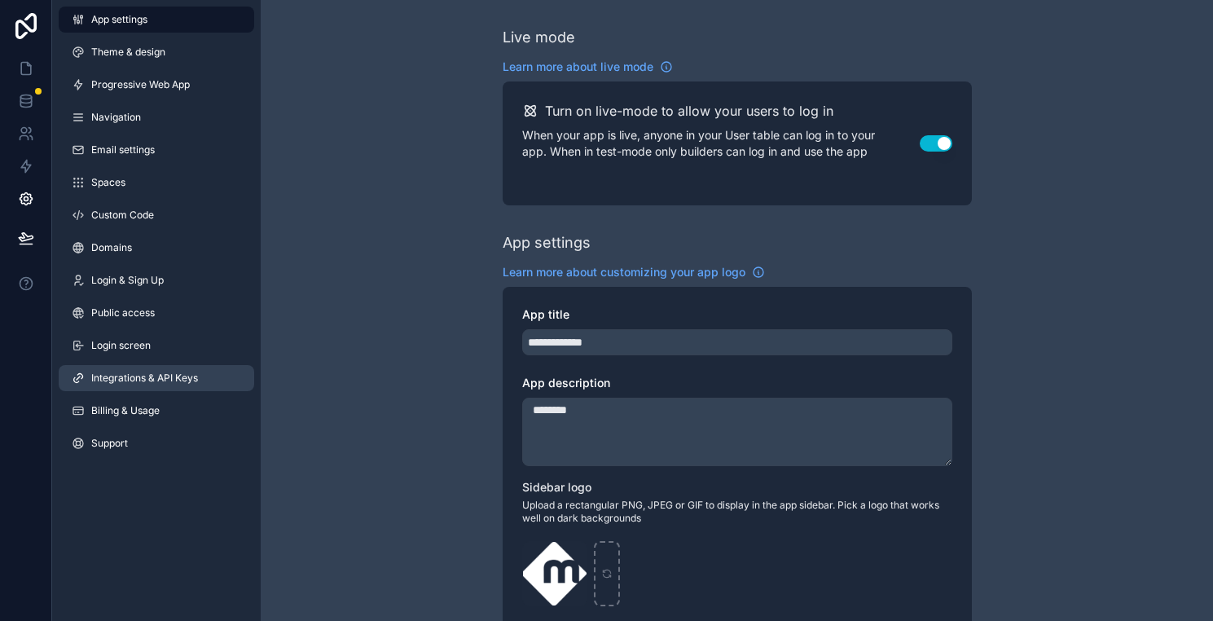
click at [138, 375] on span "Integrations & API Keys" at bounding box center [144, 377] width 107 height 13
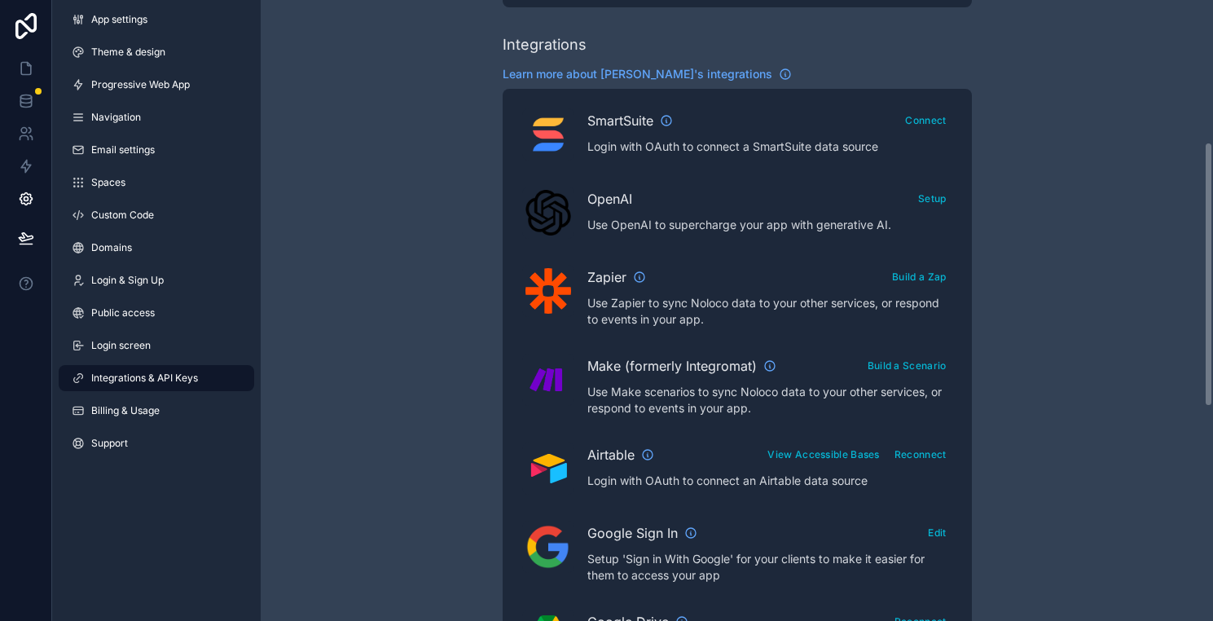
scroll to position [422, 0]
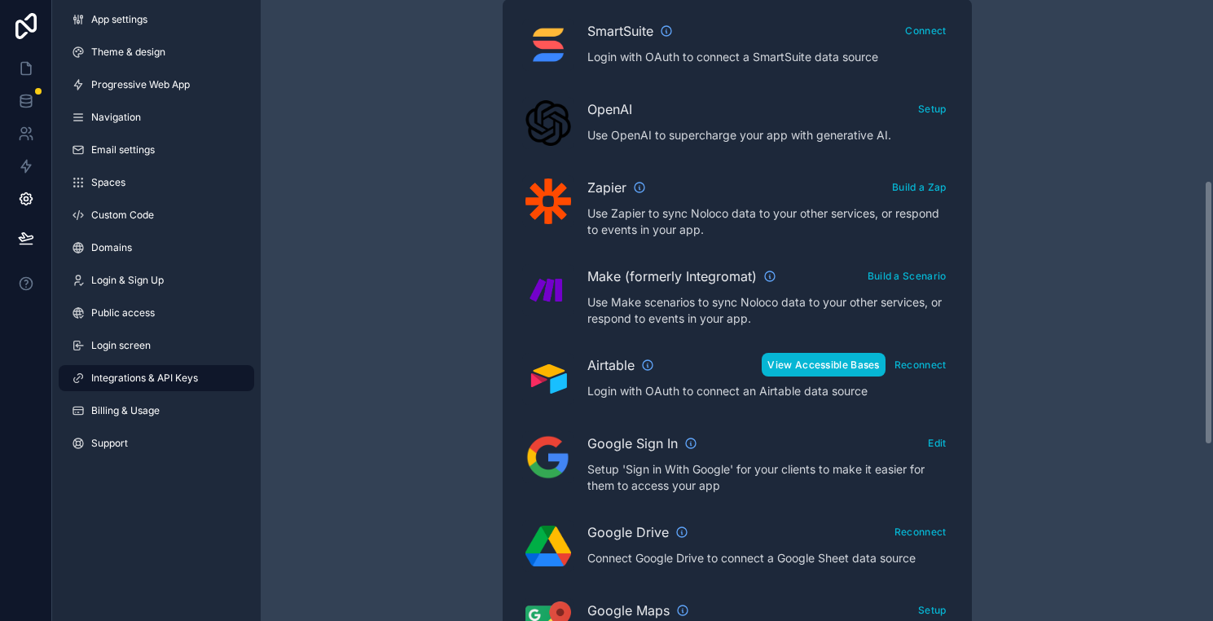
click at [801, 364] on button "View Accessible Bases" at bounding box center [822, 365] width 123 height 24
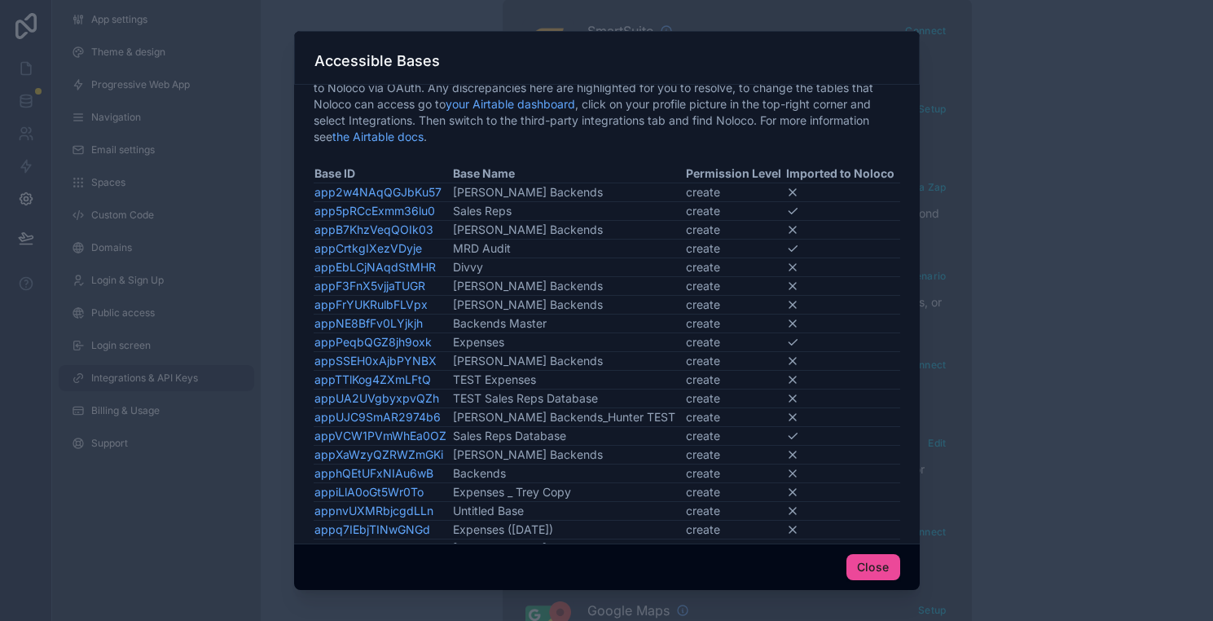
scroll to position [110, 0]
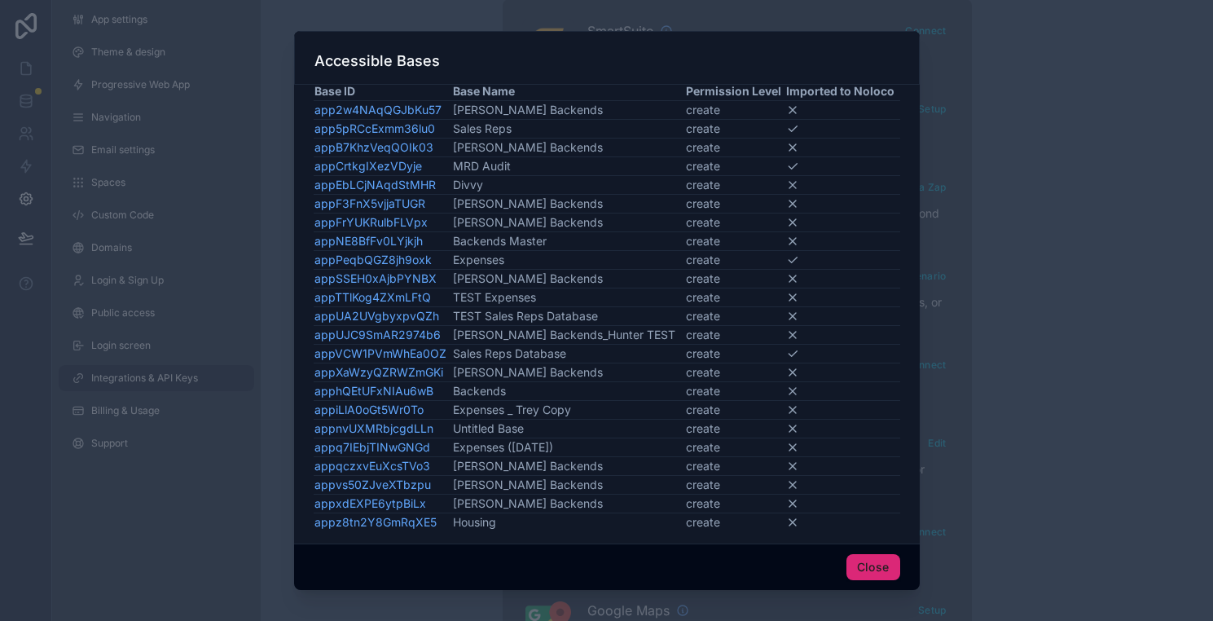
click at [855, 561] on button "Close" at bounding box center [873, 567] width 54 height 26
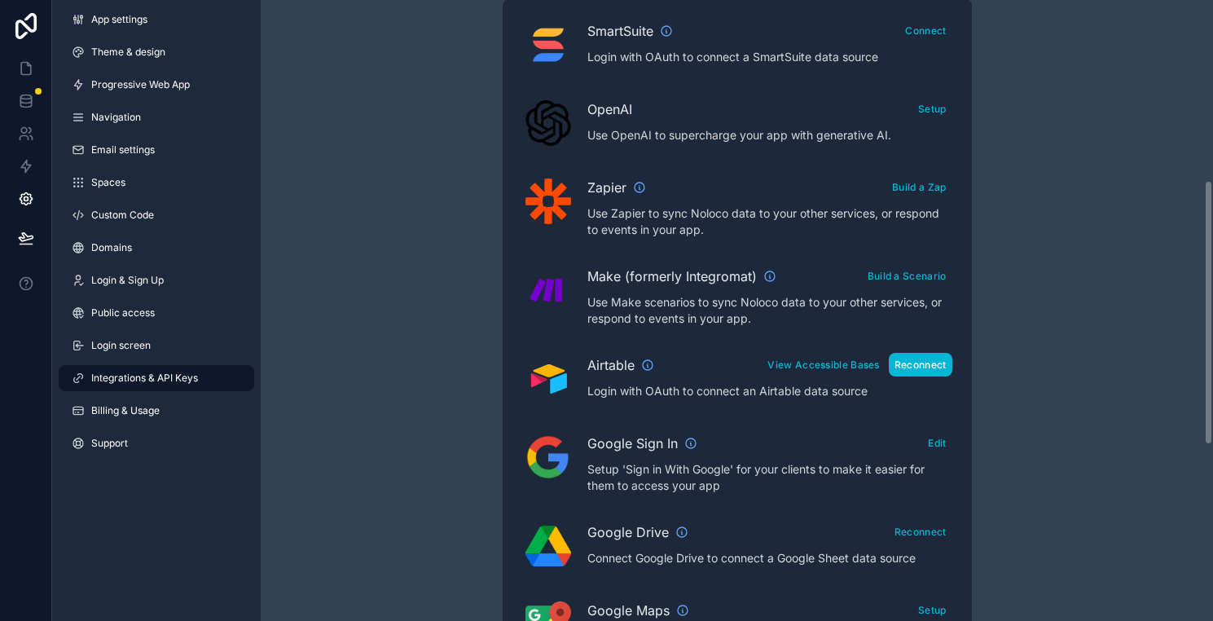
click at [924, 368] on button "Reconnect" at bounding box center [921, 365] width 64 height 24
click at [30, 67] on icon at bounding box center [26, 69] width 10 height 12
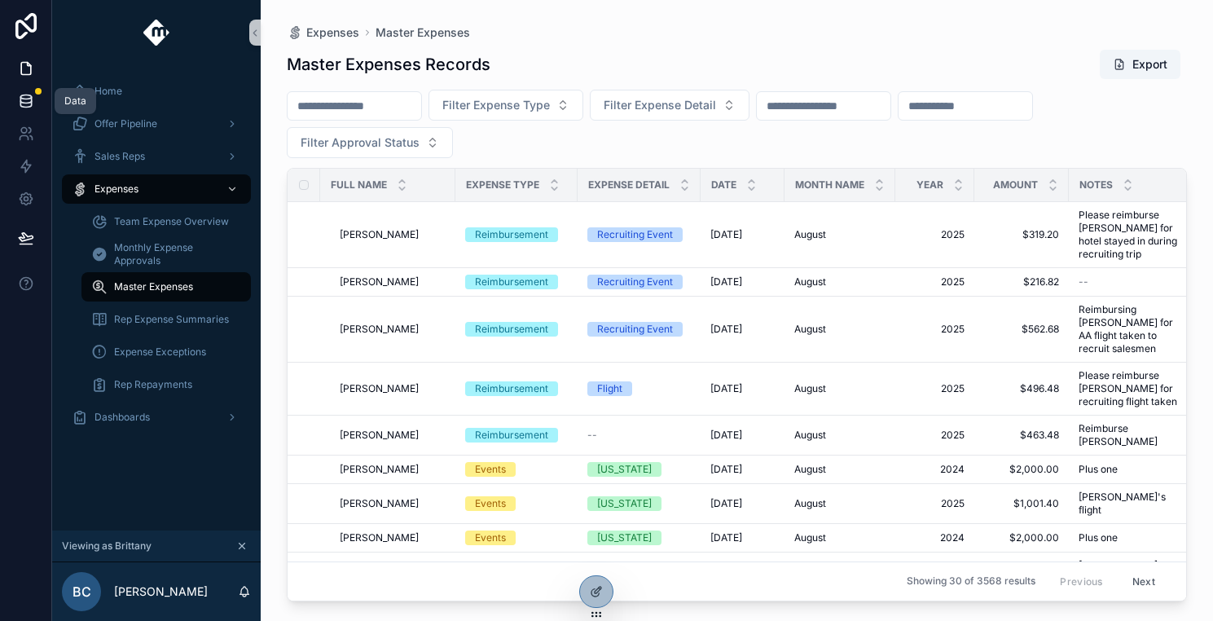
click at [25, 91] on link at bounding box center [25, 101] width 51 height 33
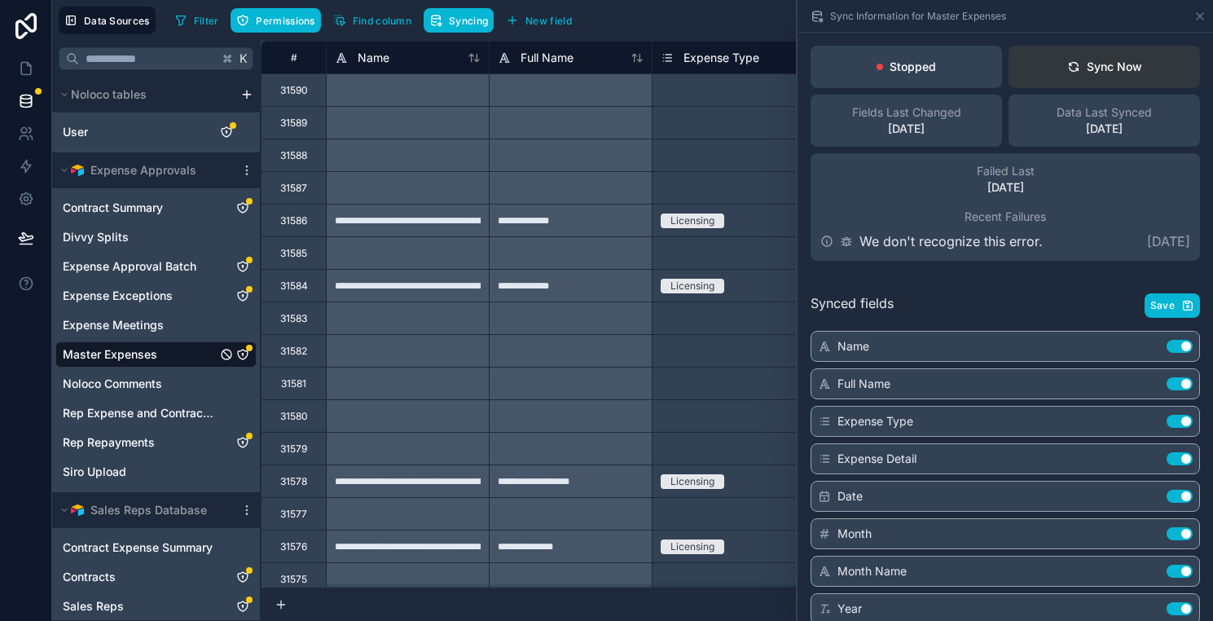
click at [1097, 65] on div "Sync Now" at bounding box center [1104, 67] width 75 height 16
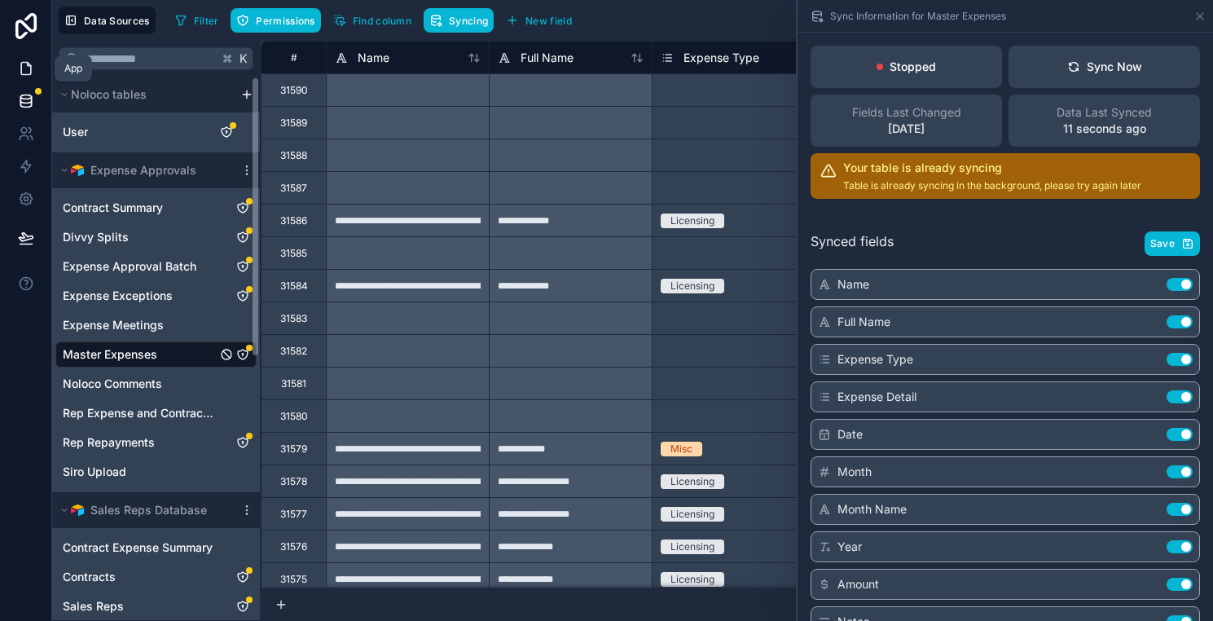
click at [21, 68] on icon at bounding box center [26, 69] width 10 height 12
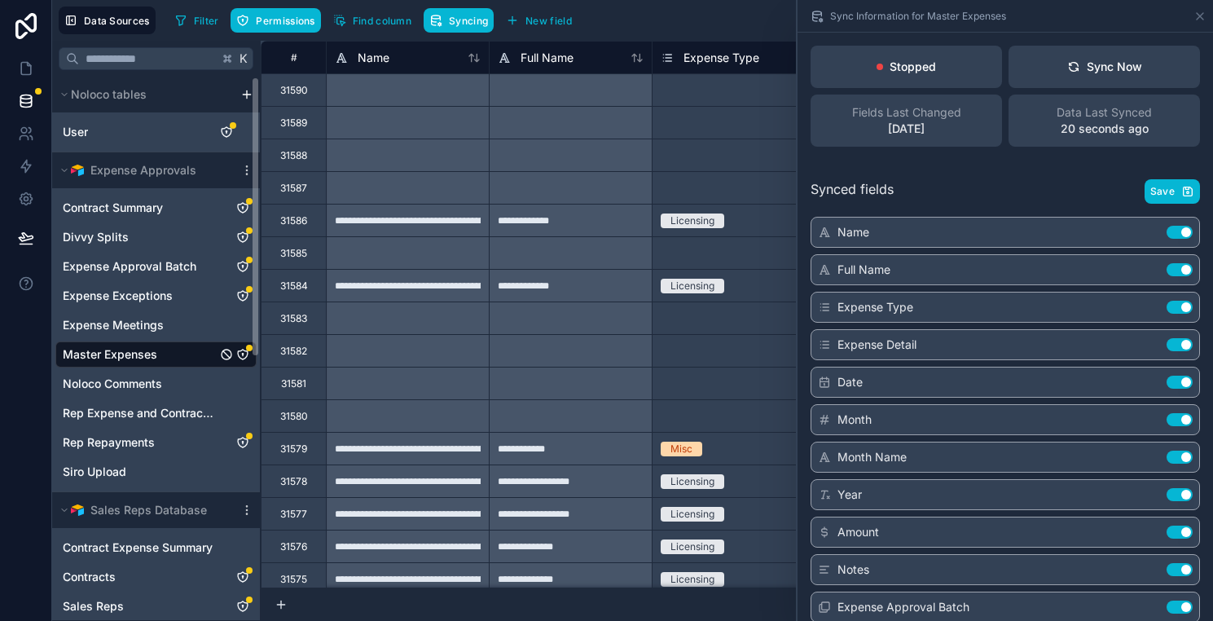
click at [159, 349] on link "Master Expenses" at bounding box center [140, 354] width 154 height 16
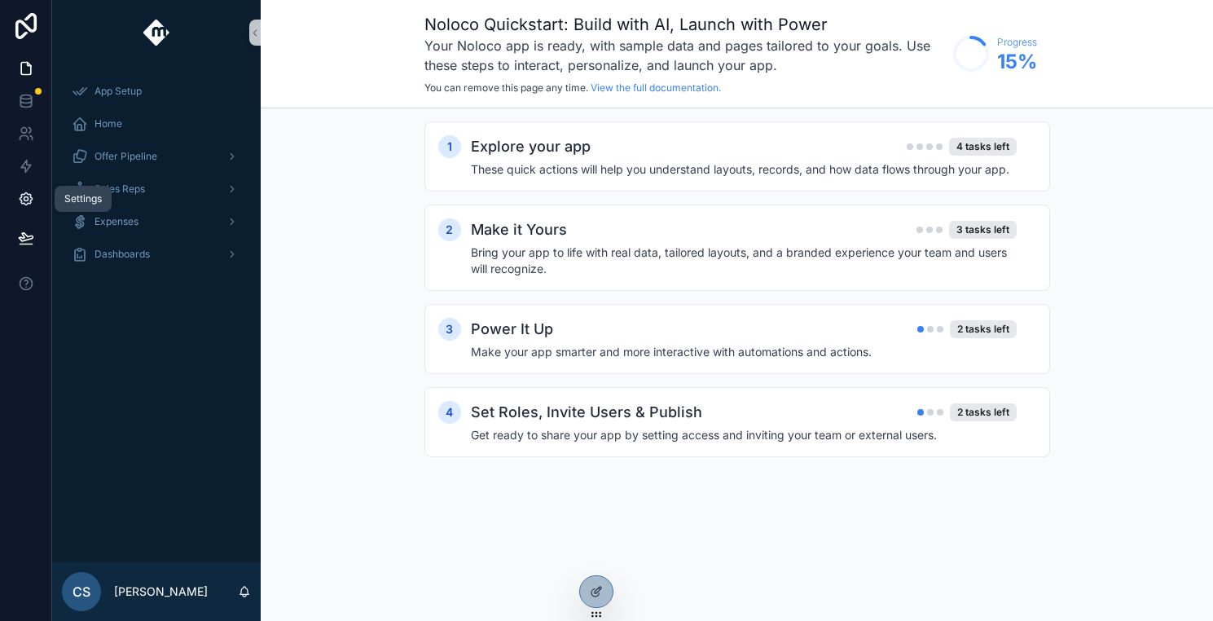
click at [28, 207] on link at bounding box center [25, 198] width 51 height 33
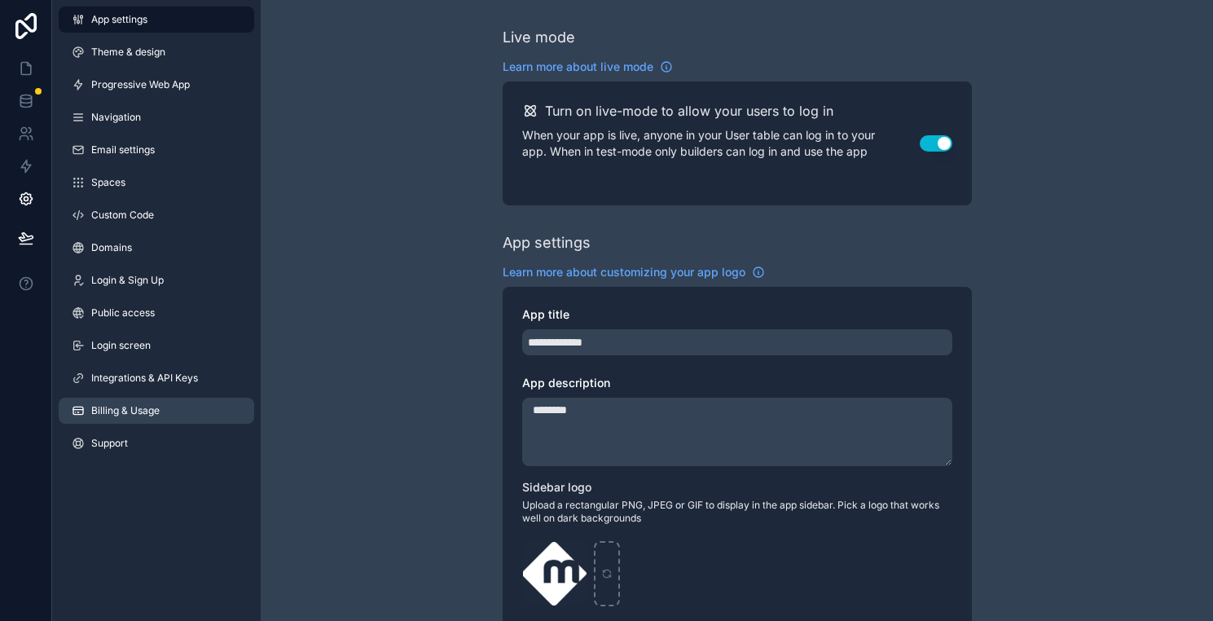
click at [142, 412] on span "Billing & Usage" at bounding box center [125, 410] width 68 height 13
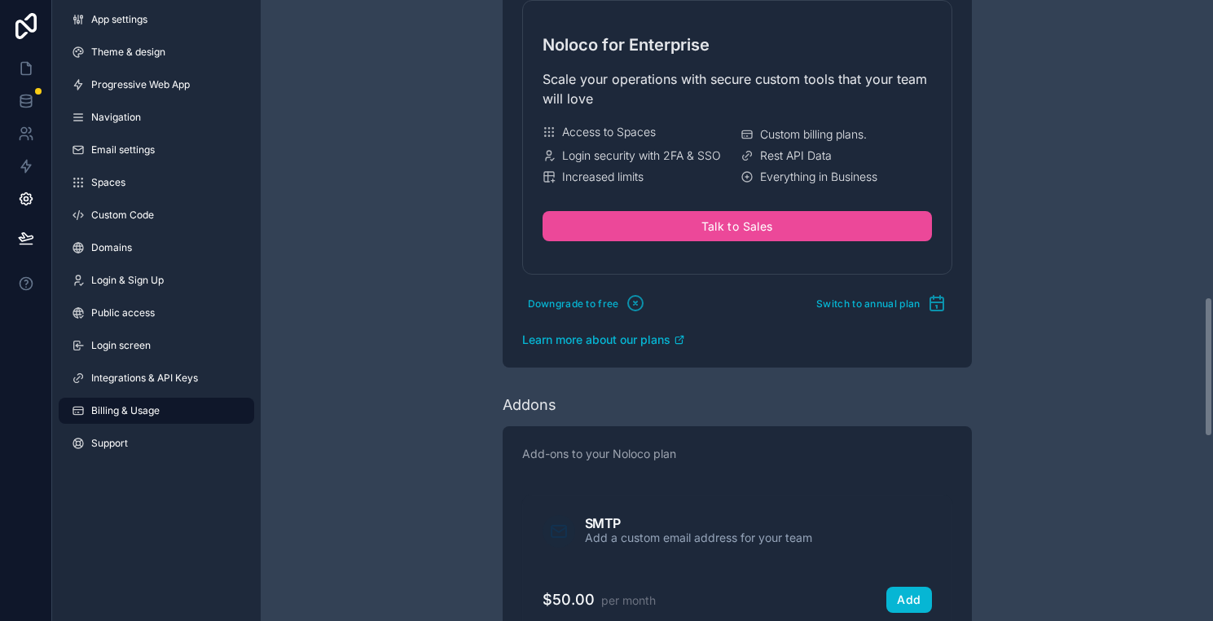
scroll to position [1254, 0]
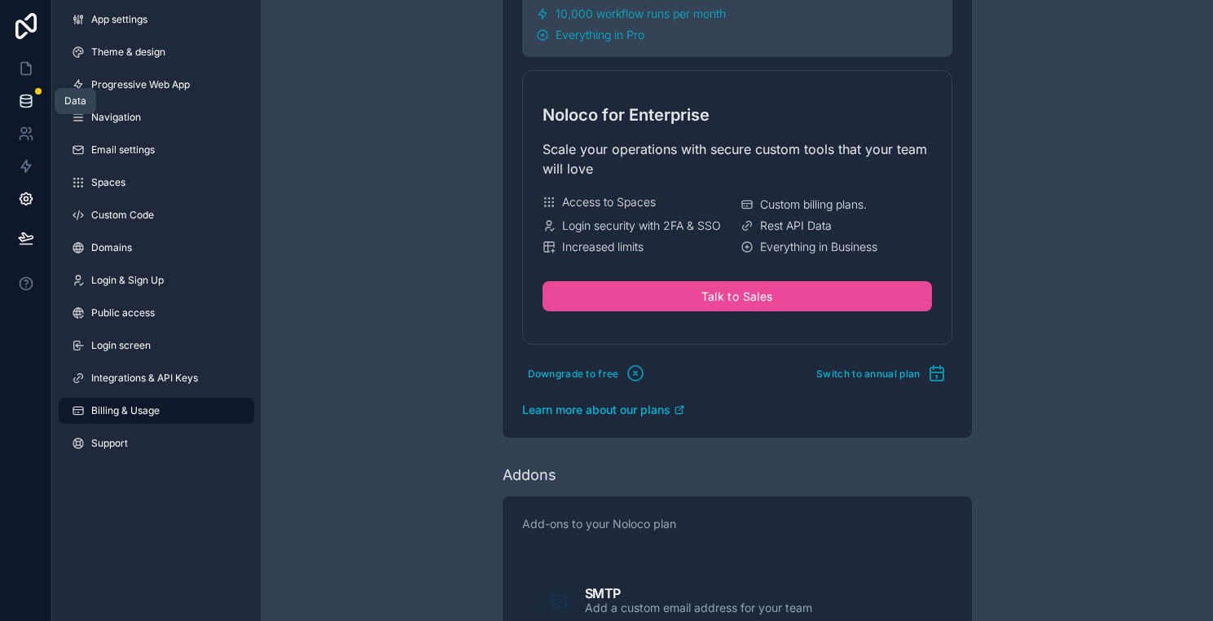
click at [27, 92] on link at bounding box center [25, 101] width 51 height 33
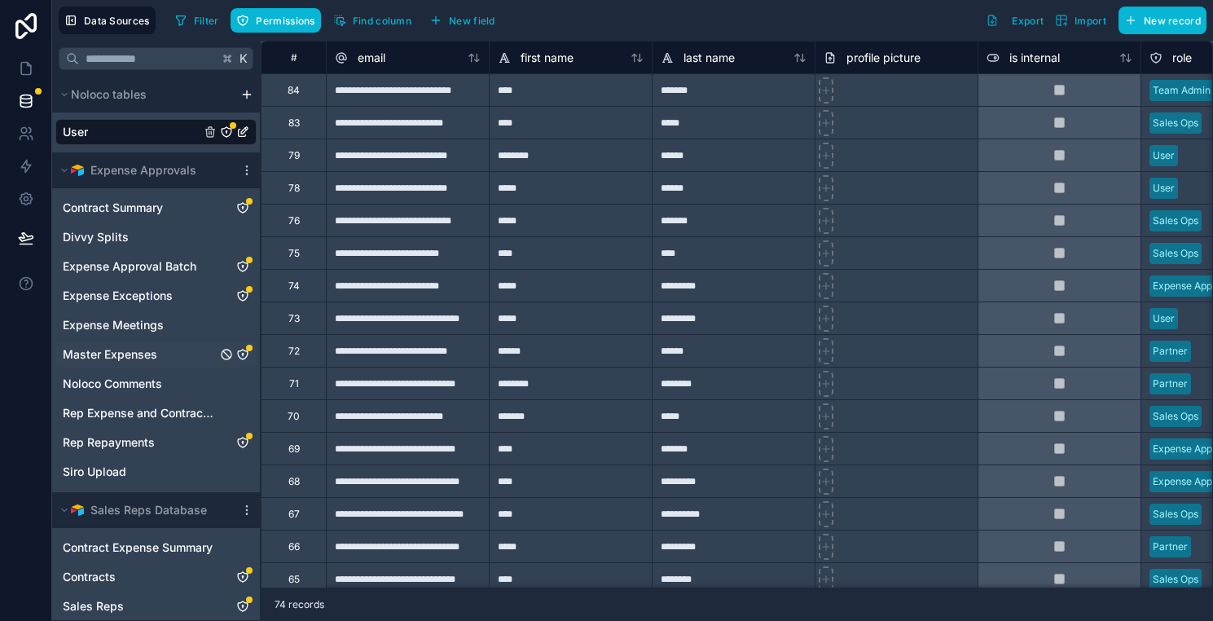
click at [176, 361] on link "Master Expenses" at bounding box center [140, 354] width 154 height 16
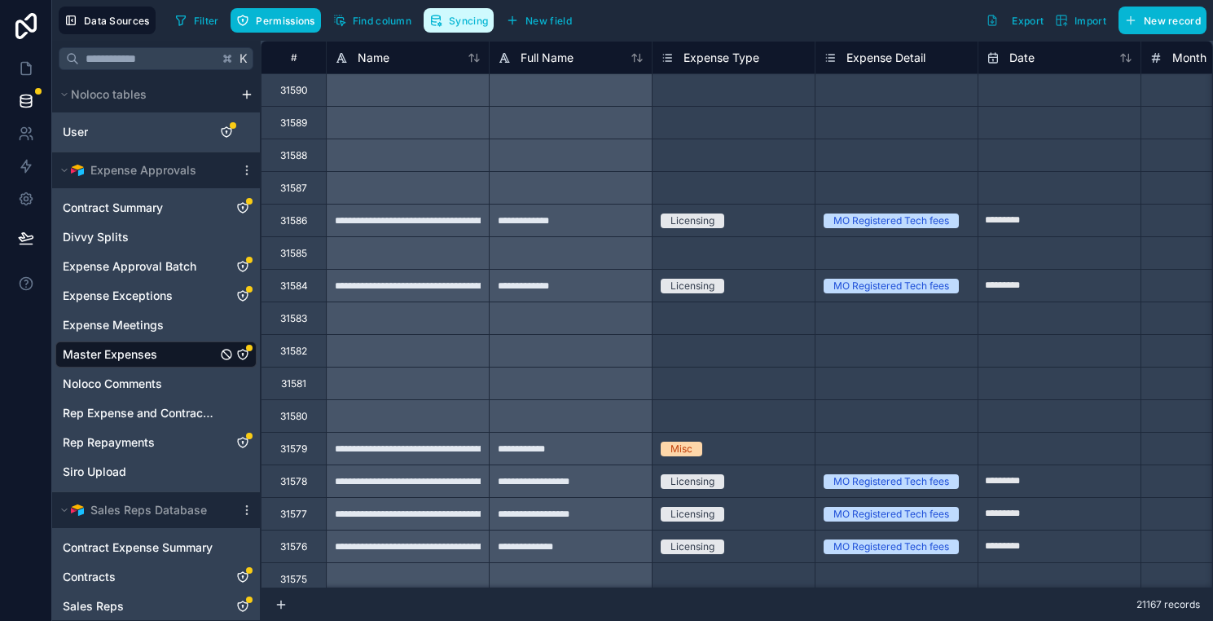
click at [453, 29] on button "Syncing" at bounding box center [458, 20] width 70 height 24
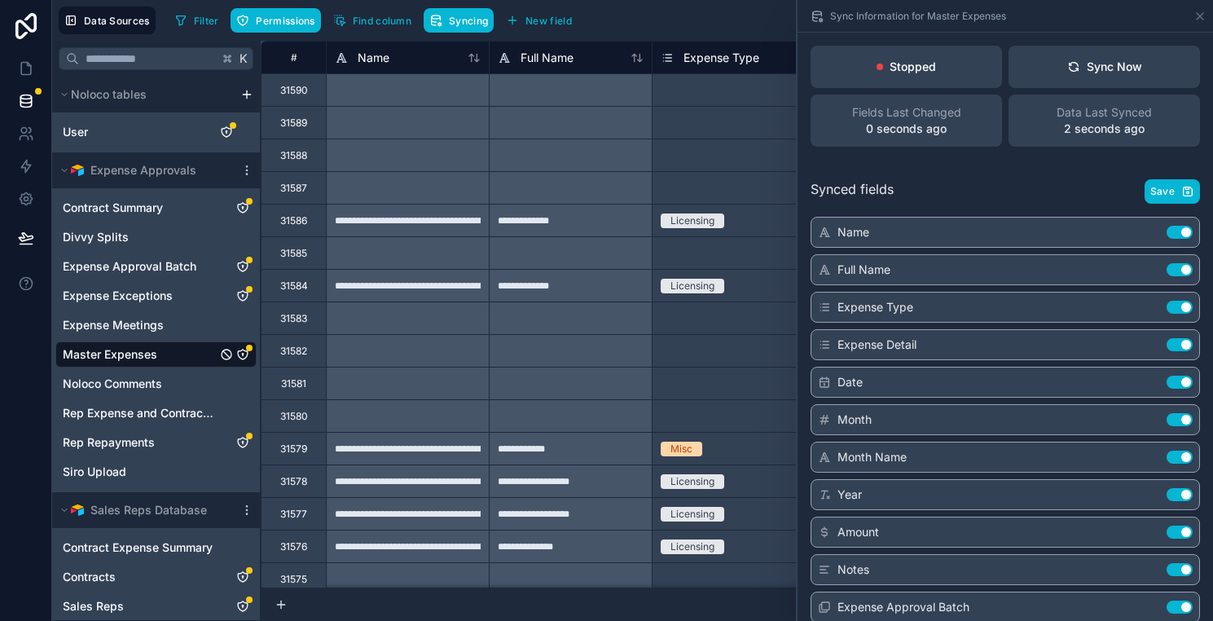
click at [919, 62] on p "Stopped" at bounding box center [912, 67] width 46 height 16
click at [920, 77] on div "Stopped" at bounding box center [905, 67] width 191 height 42
click at [940, 85] on div "Stopped" at bounding box center [905, 67] width 191 height 42
click at [1189, 18] on div "Sync Information for Master Expenses" at bounding box center [1005, 16] width 402 height 32
click at [1194, 20] on icon at bounding box center [1199, 16] width 13 height 13
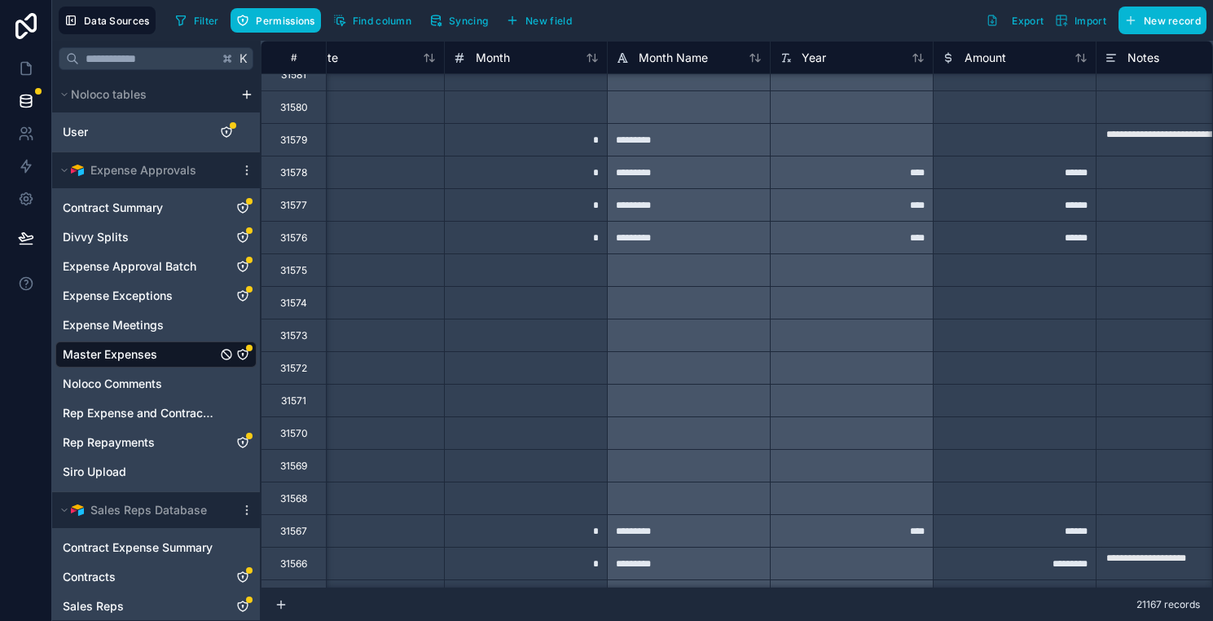
scroll to position [309, 709]
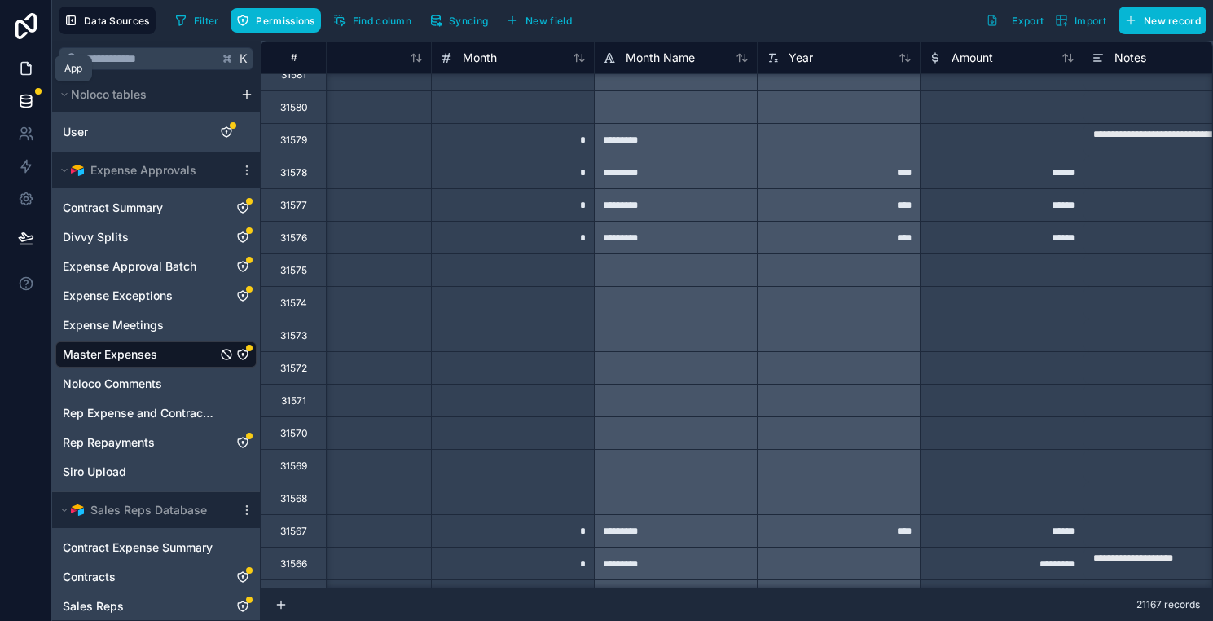
click at [22, 63] on icon at bounding box center [26, 69] width 10 height 12
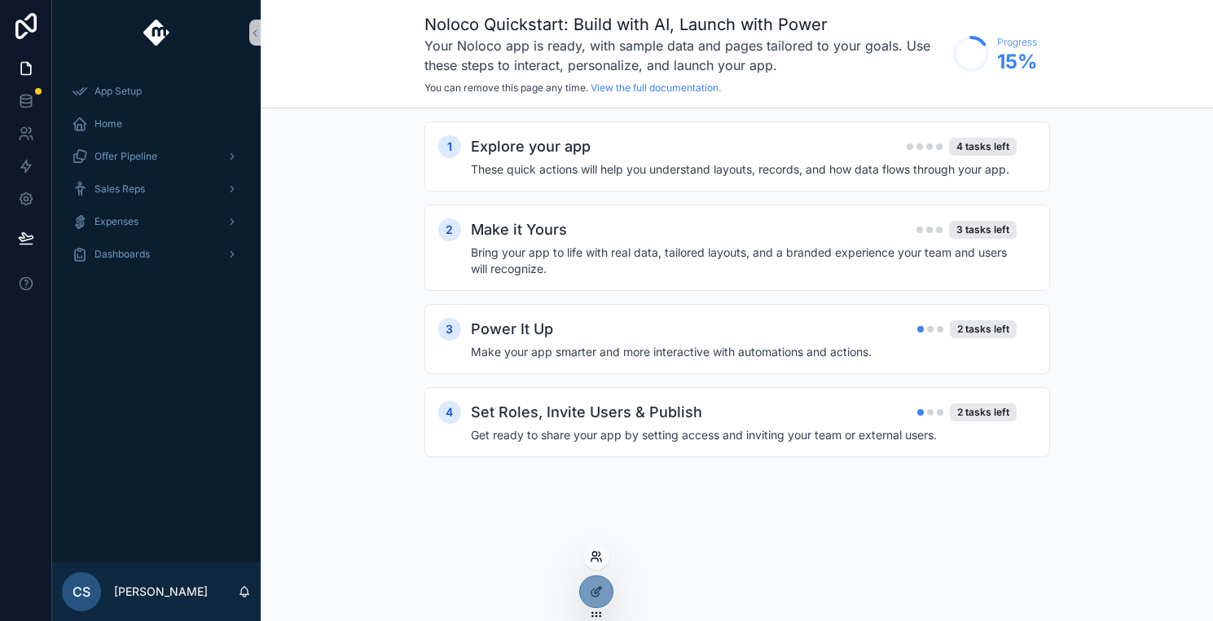
click at [590, 560] on icon at bounding box center [596, 556] width 13 height 13
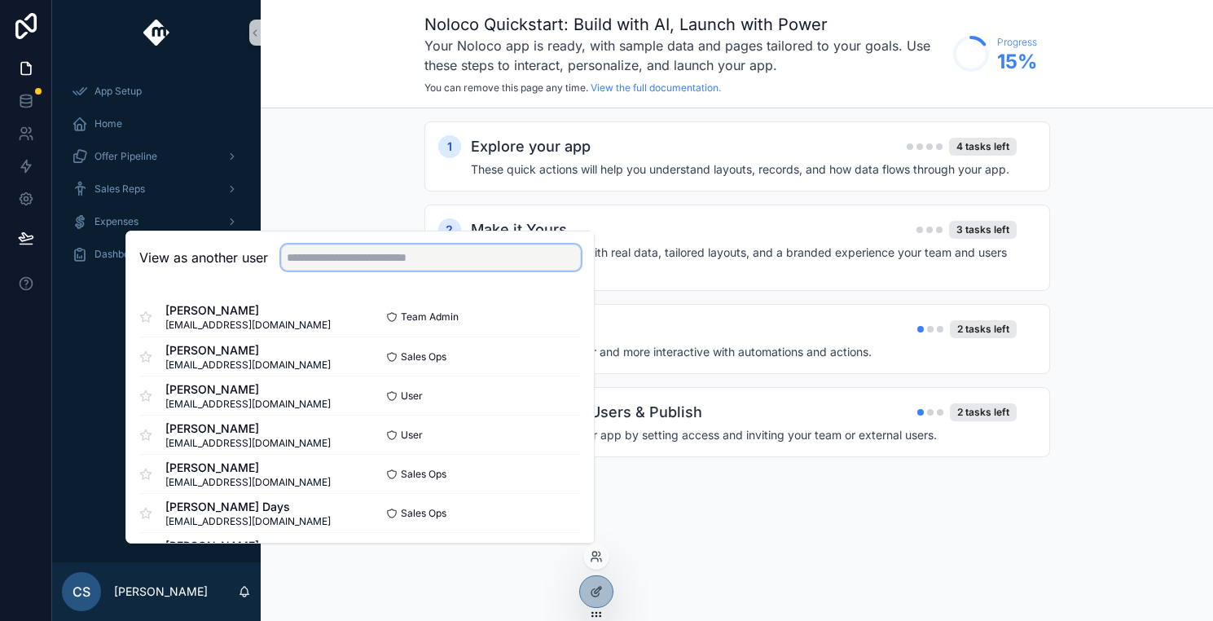
click at [366, 258] on input "text" at bounding box center [431, 257] width 300 height 26
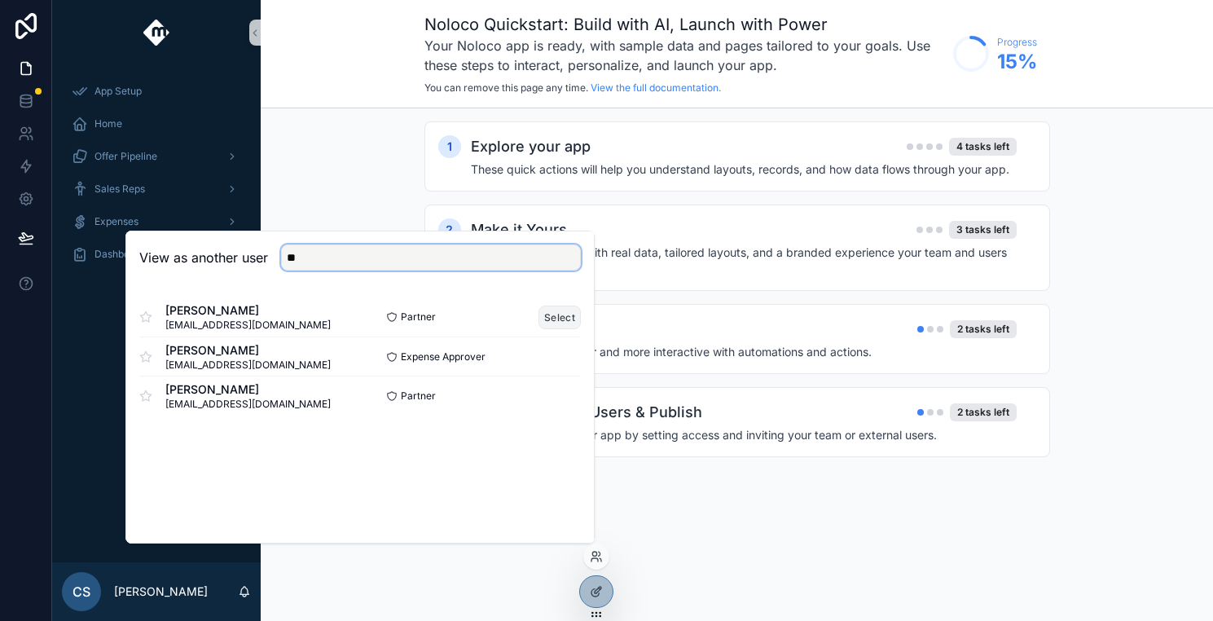
type input "**"
click at [571, 317] on button "Select" at bounding box center [559, 317] width 42 height 24
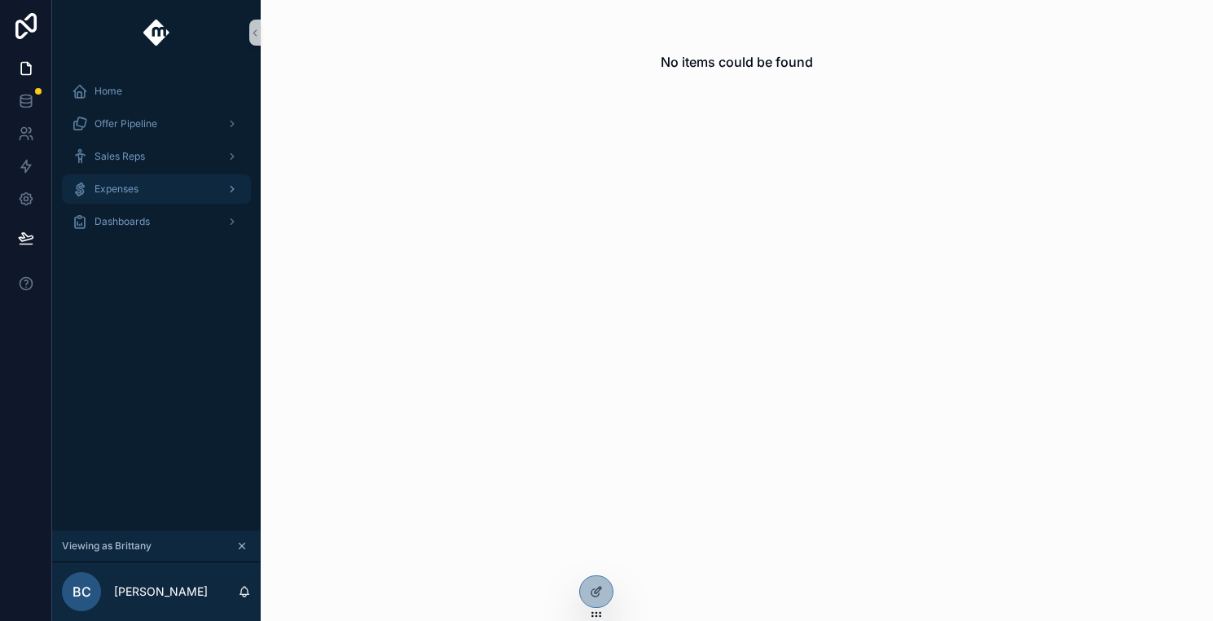
click at [167, 192] on div "Expenses" at bounding box center [156, 189] width 169 height 26
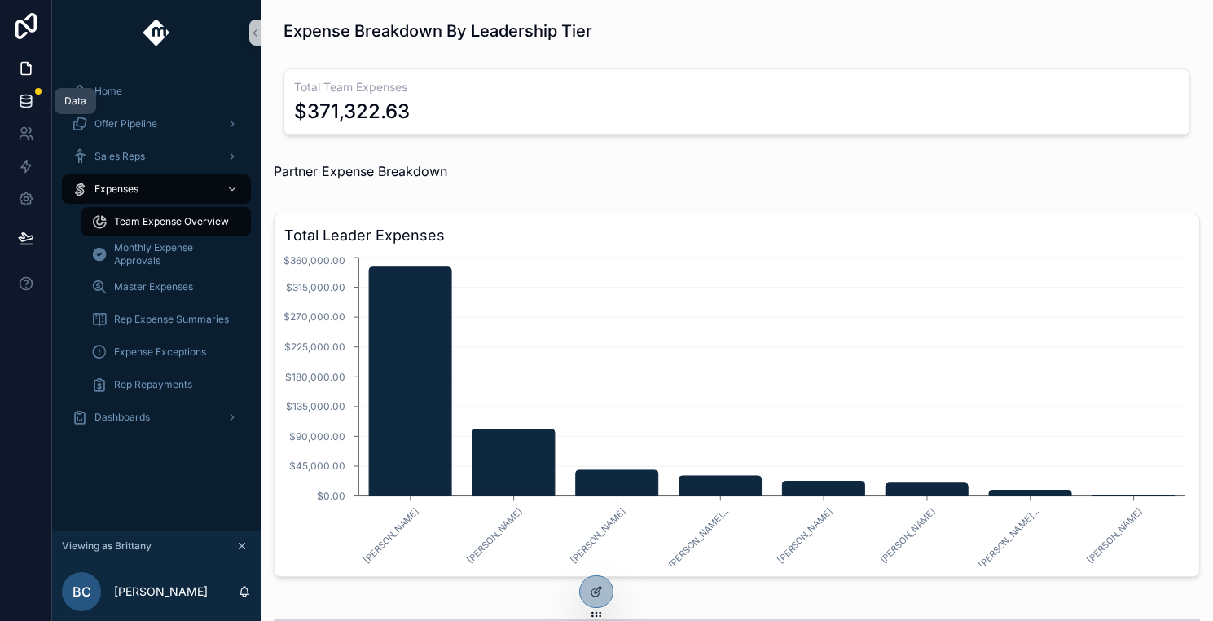
click at [32, 90] on link at bounding box center [25, 101] width 51 height 33
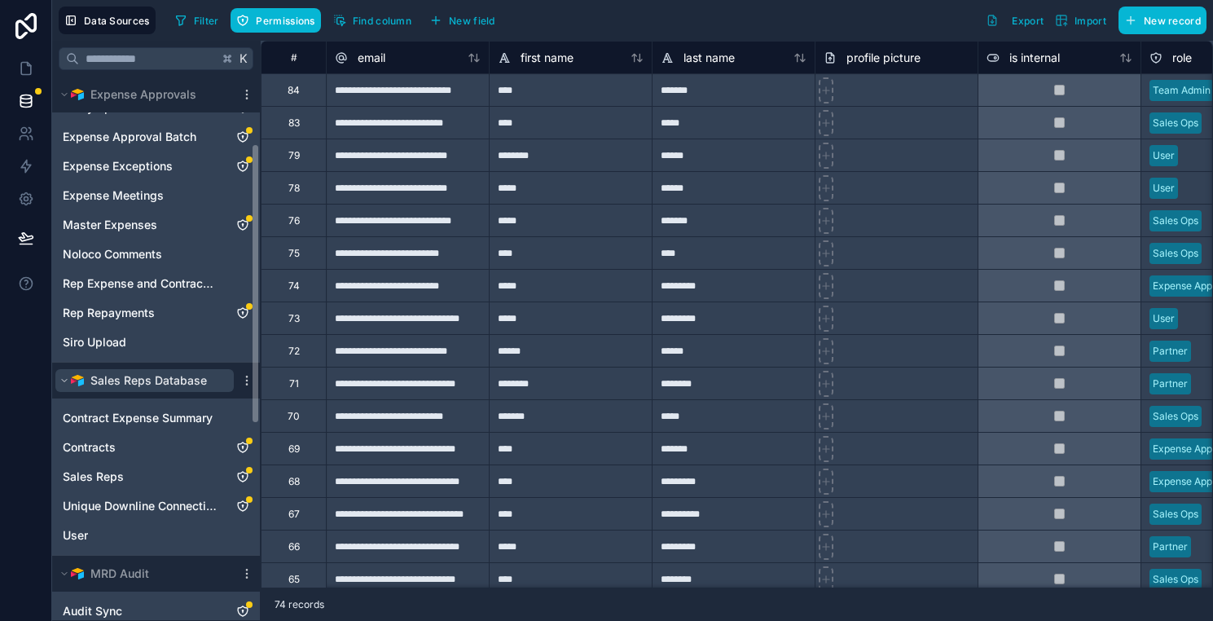
scroll to position [130, 0]
click at [240, 375] on icon "scrollable content" at bounding box center [246, 379] width 13 height 13
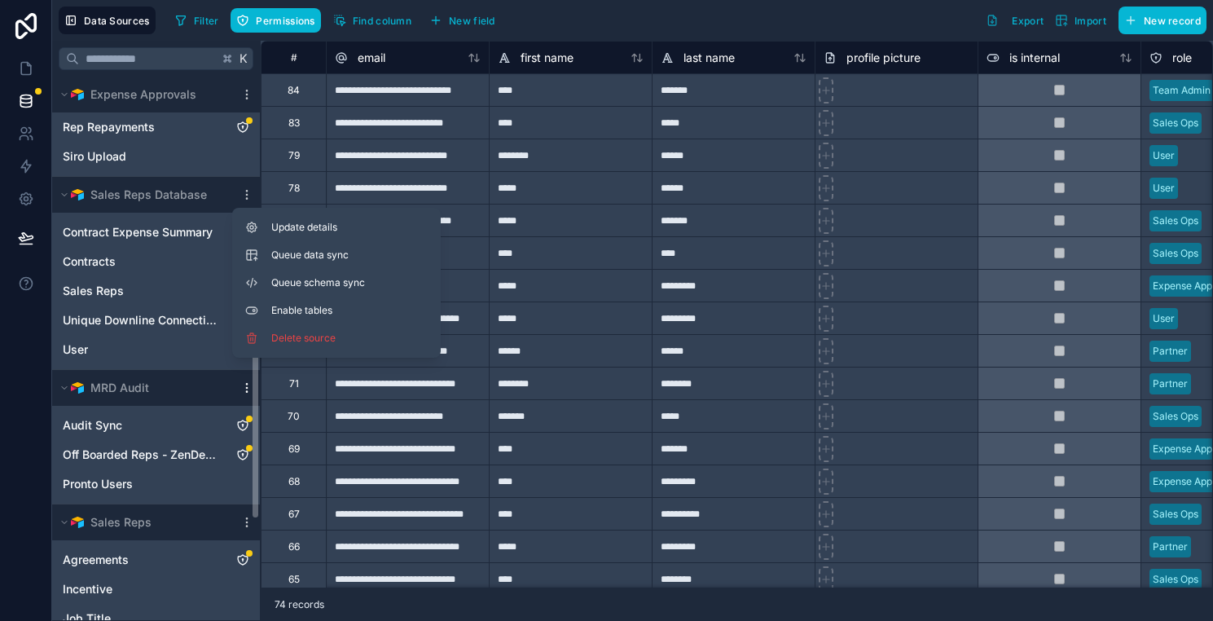
scroll to position [0, 0]
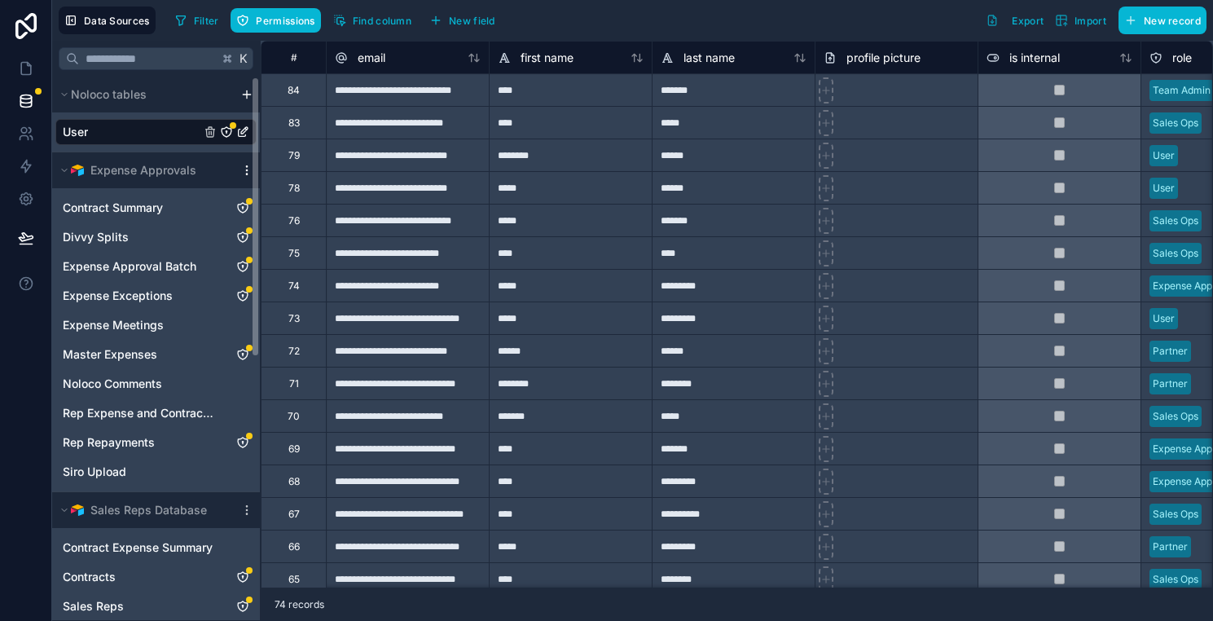
click at [244, 173] on icon "scrollable content" at bounding box center [246, 170] width 13 height 13
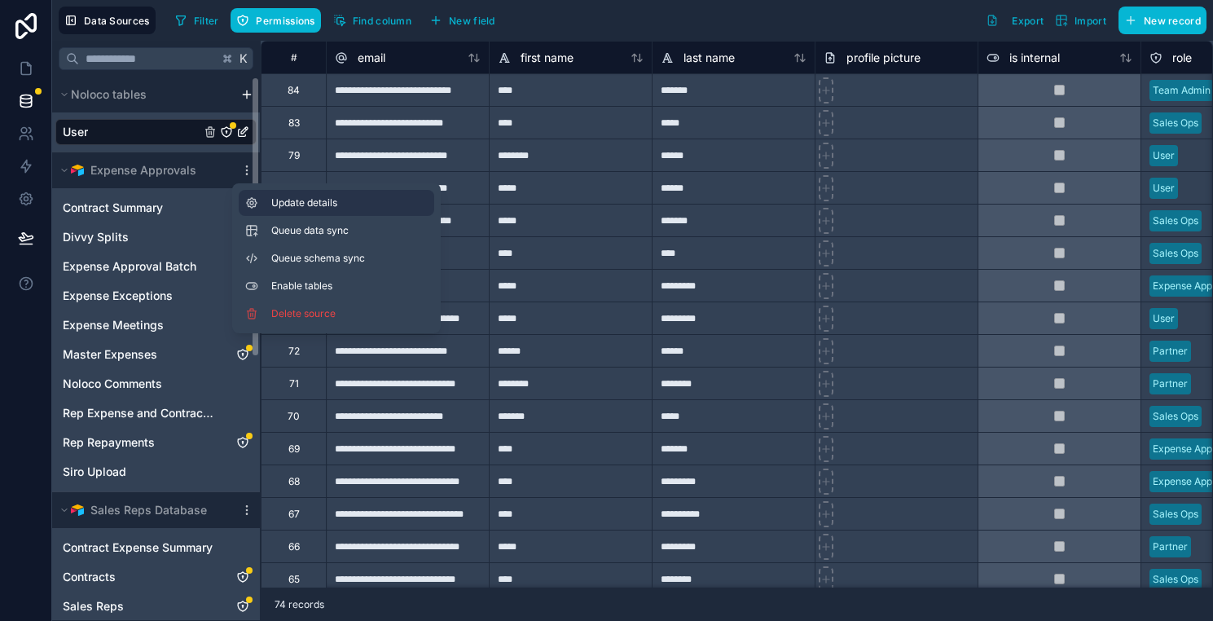
click at [265, 199] on button "Update details" at bounding box center [336, 203] width 195 height 26
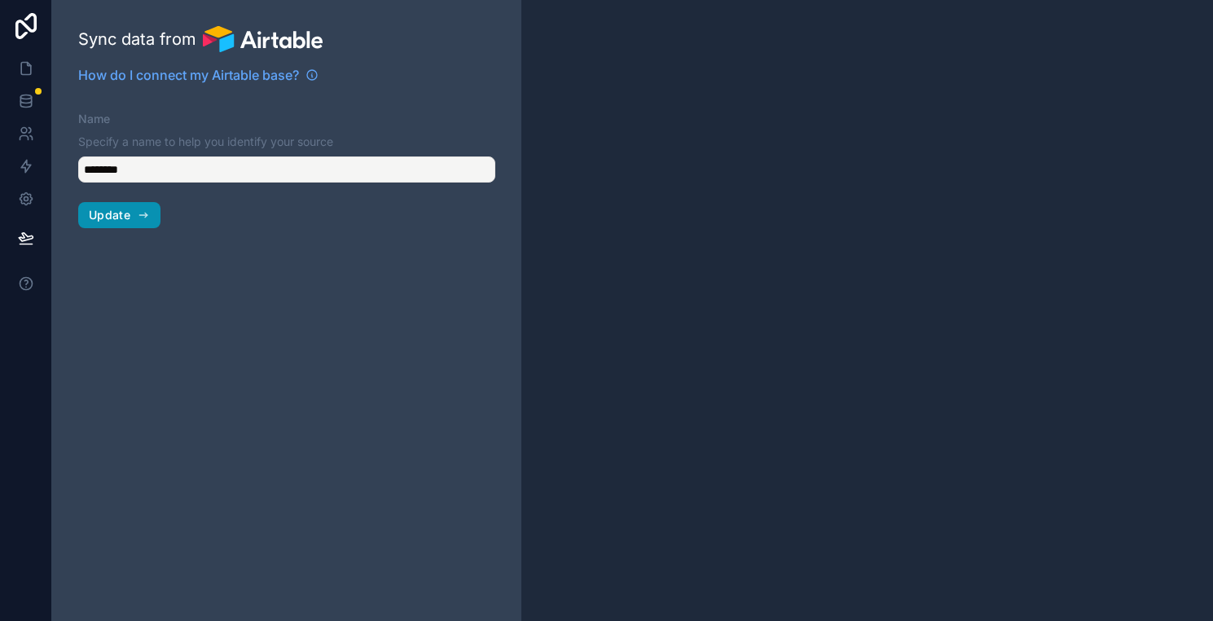
type input "**********"
click at [116, 213] on span "Update" at bounding box center [110, 215] width 42 height 15
click at [34, 55] on link at bounding box center [25, 68] width 51 height 33
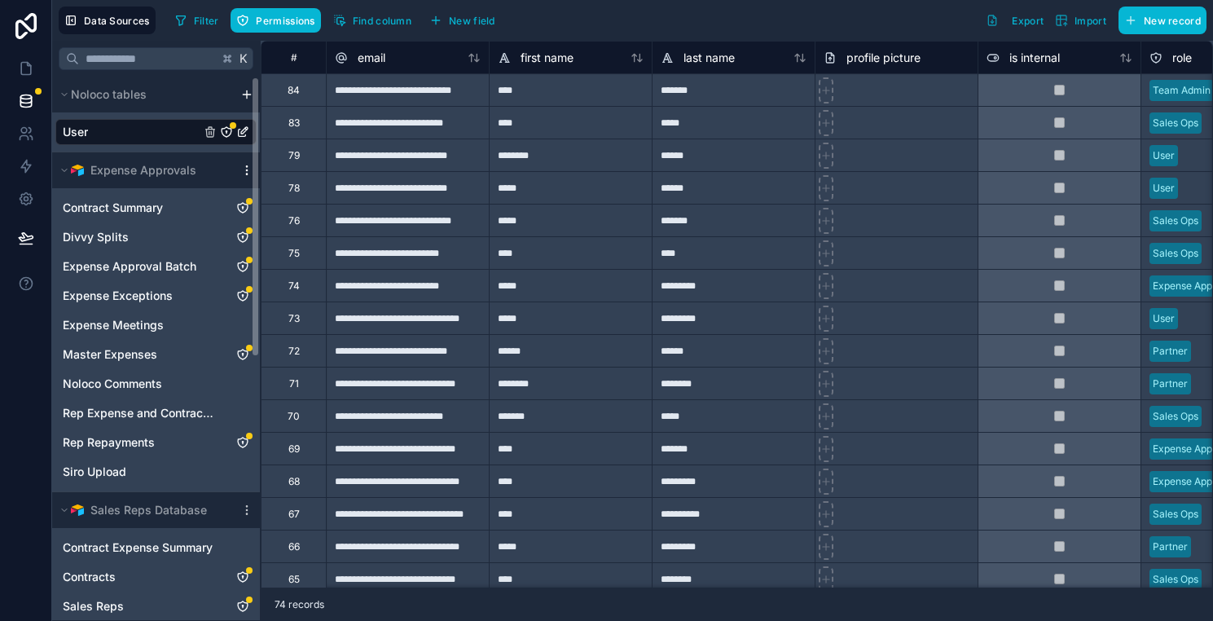
click at [242, 173] on icon "scrollable content" at bounding box center [246, 170] width 13 height 13
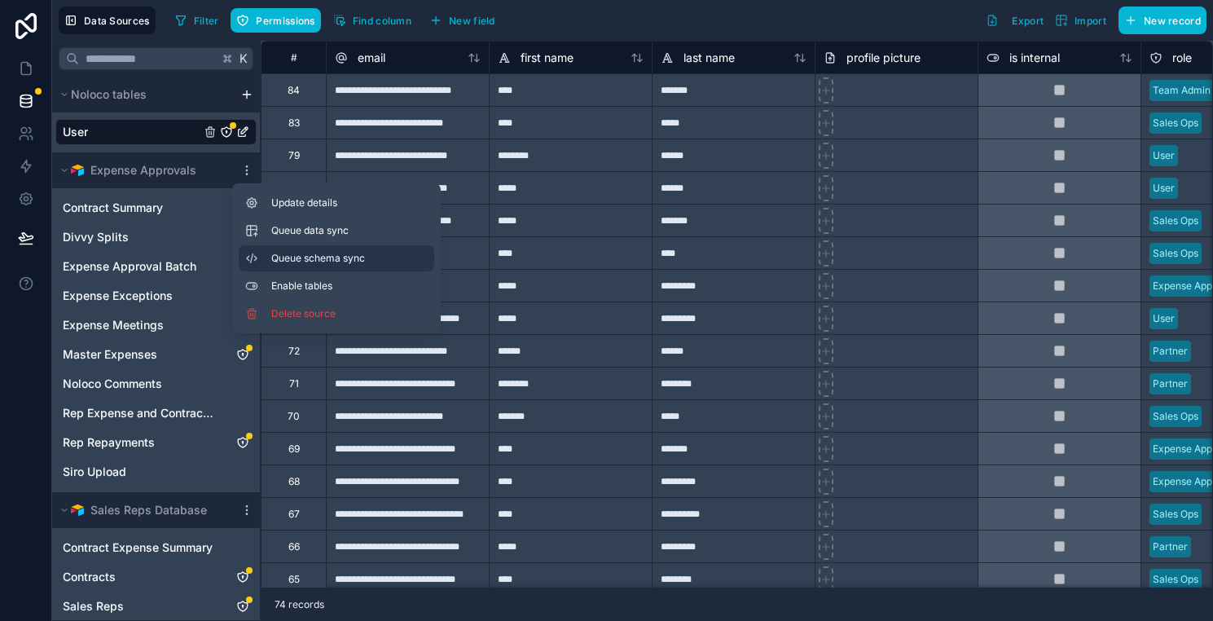
click at [292, 260] on span "Queue schema sync" at bounding box center [329, 258] width 117 height 13
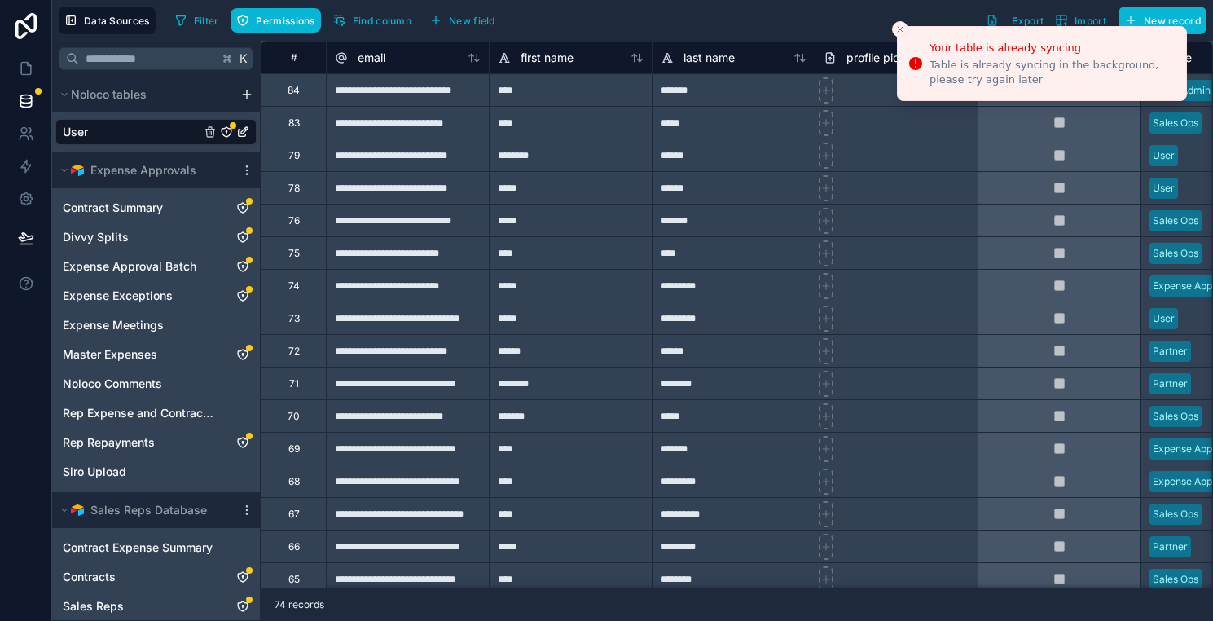
click at [903, 28] on icon "Close toast" at bounding box center [900, 29] width 10 height 10
